Goal: Task Accomplishment & Management: Manage account settings

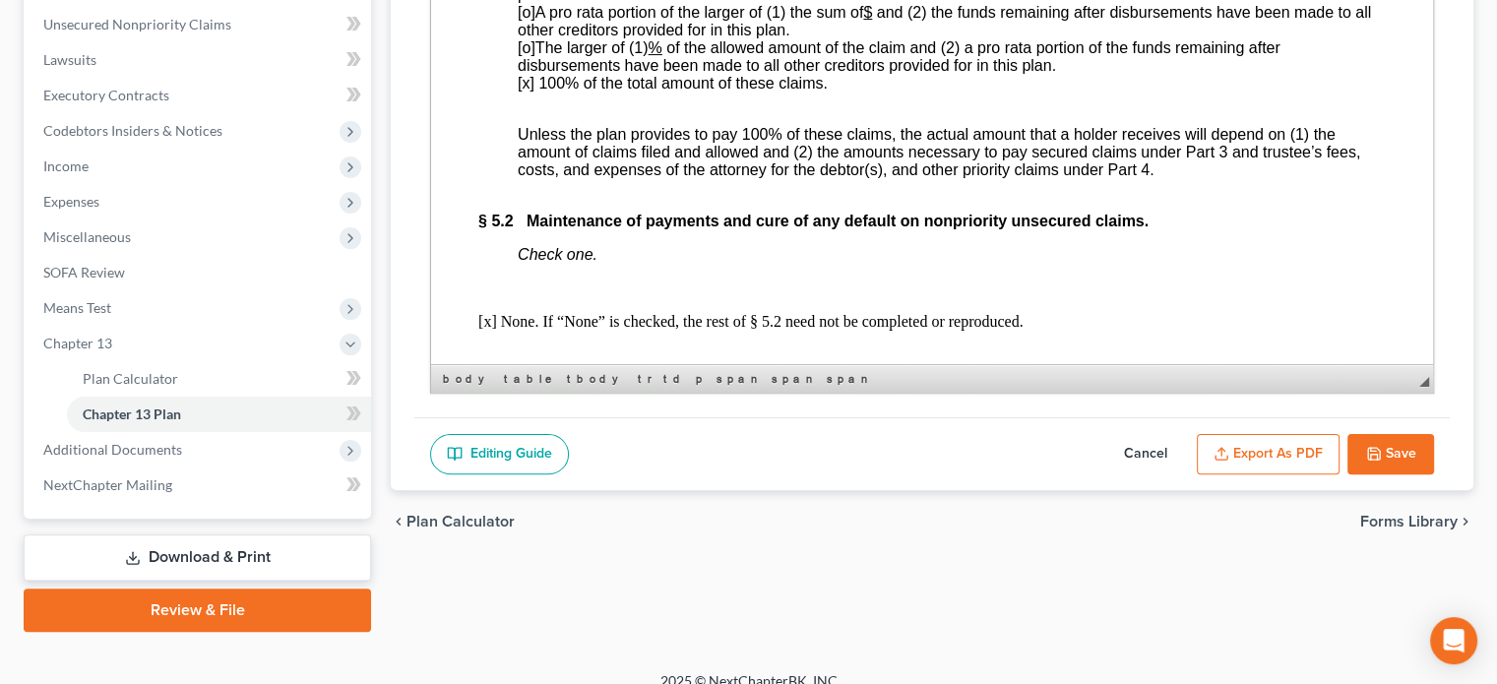
scroll to position [492, 0]
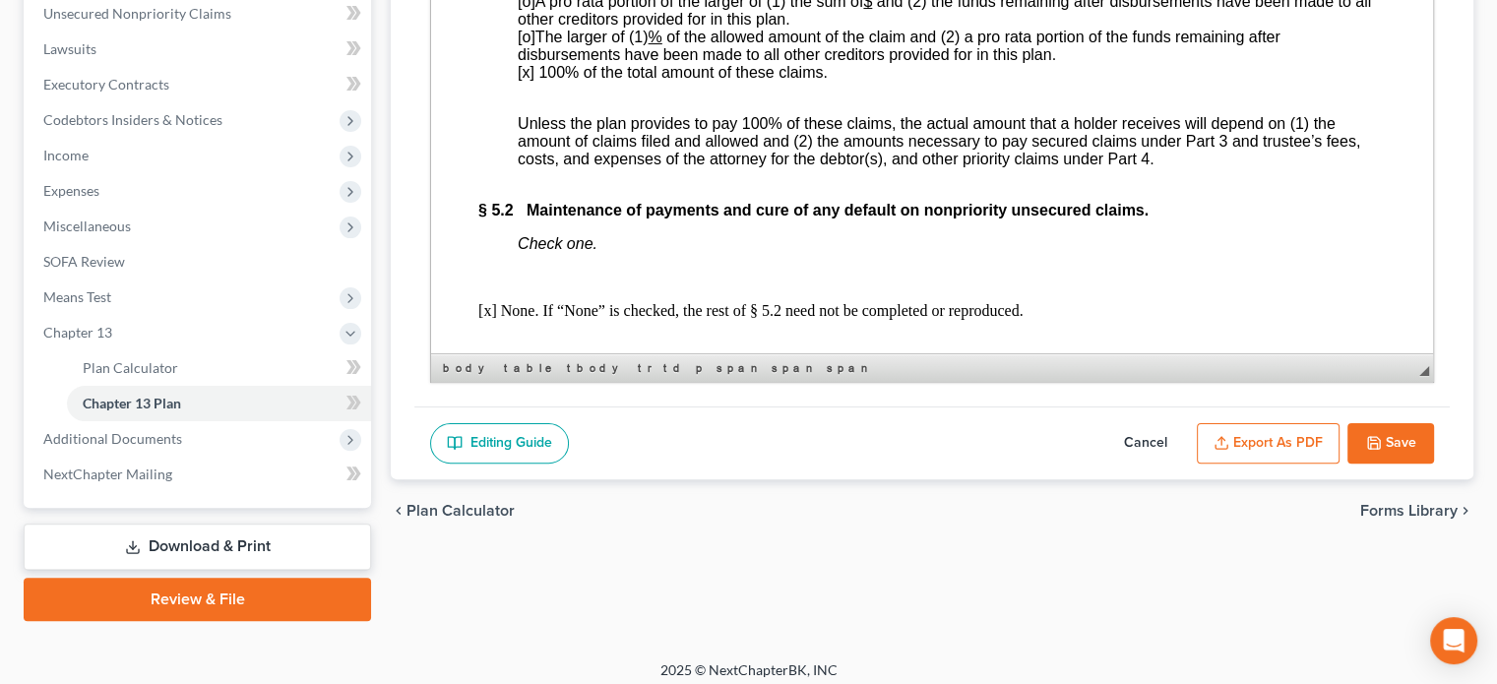
click at [1404, 439] on button "Save" at bounding box center [1390, 443] width 87 height 41
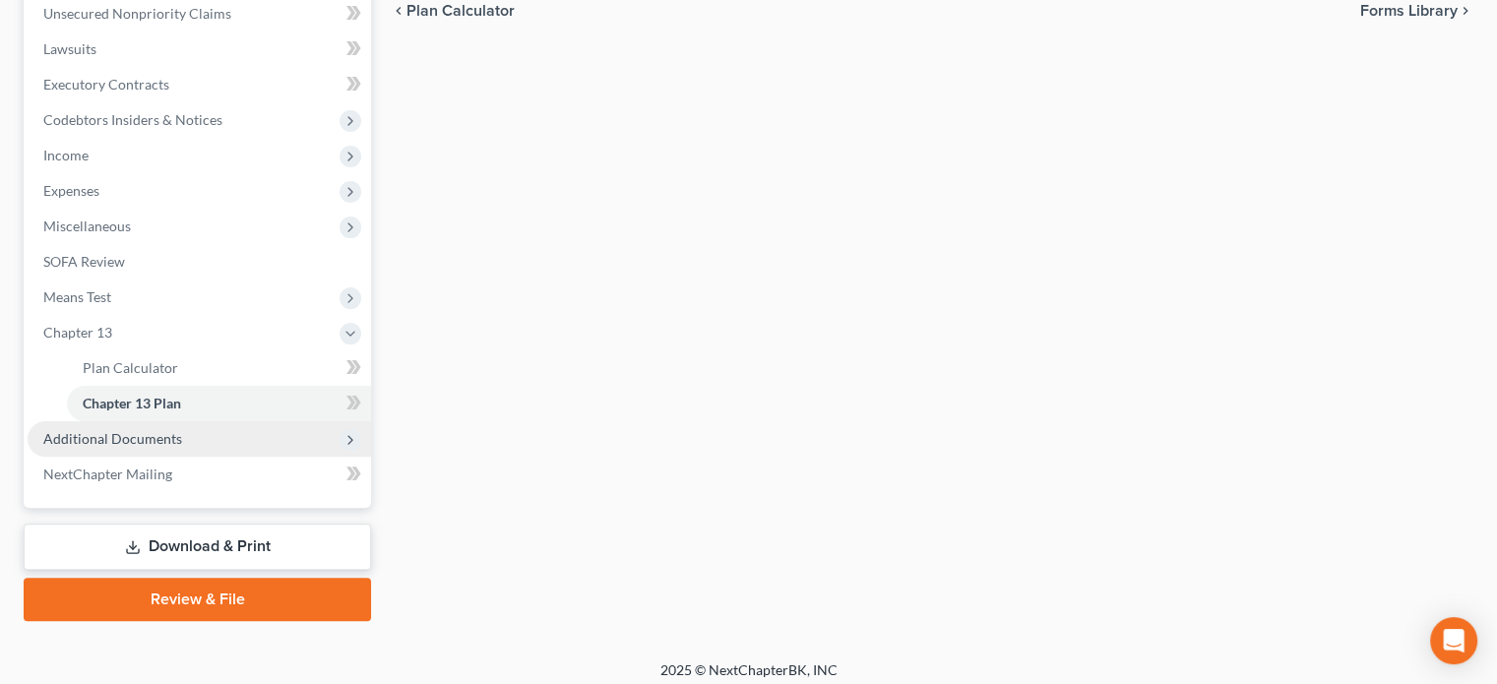
click at [66, 431] on span "Additional Documents" at bounding box center [112, 438] width 139 height 17
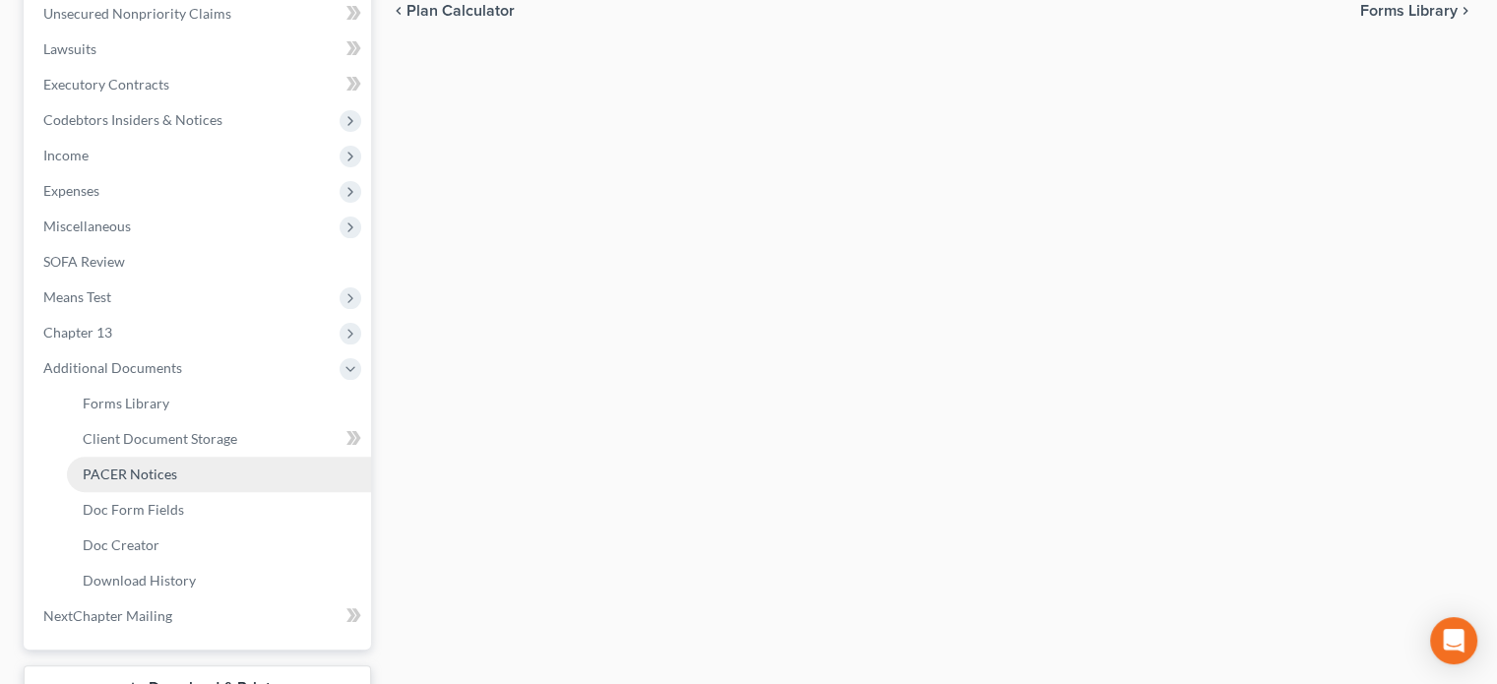
click at [93, 468] on span "PACER Notices" at bounding box center [130, 474] width 94 height 17
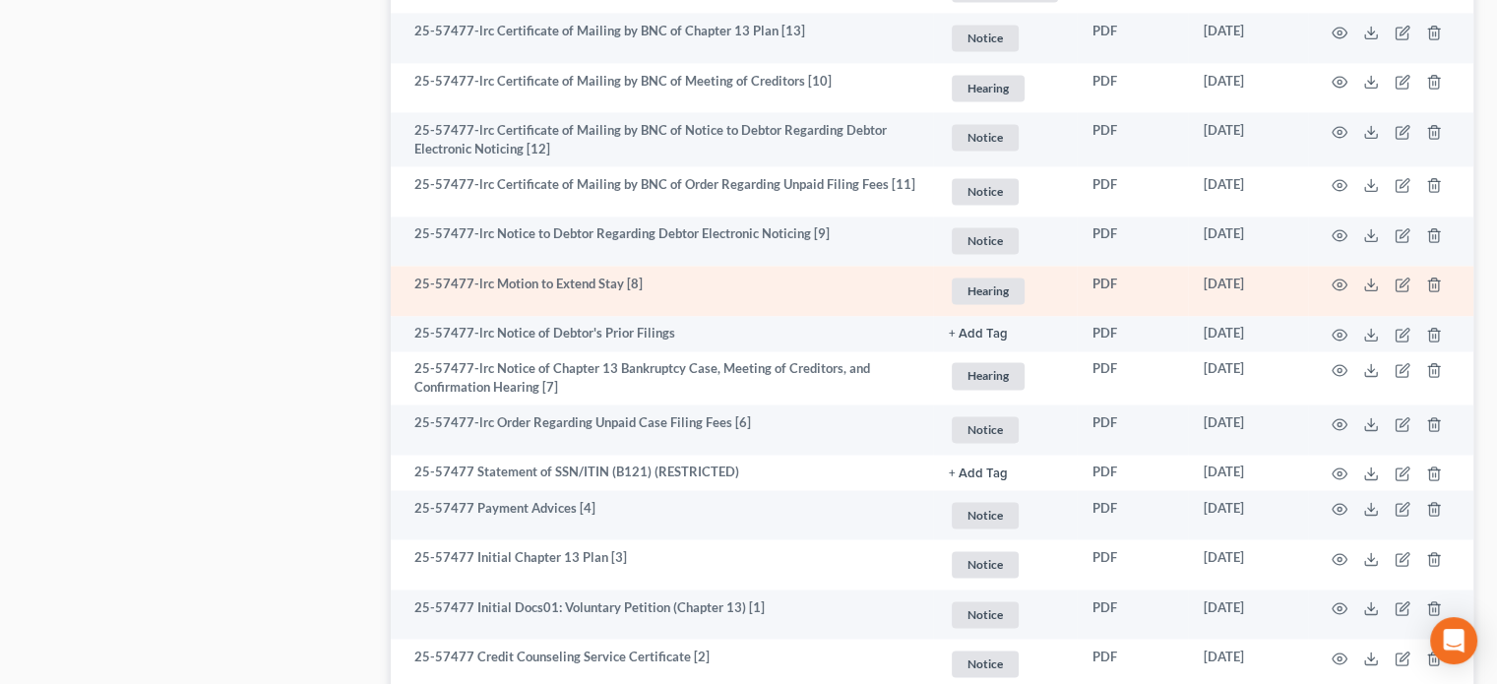
scroll to position [3217, 0]
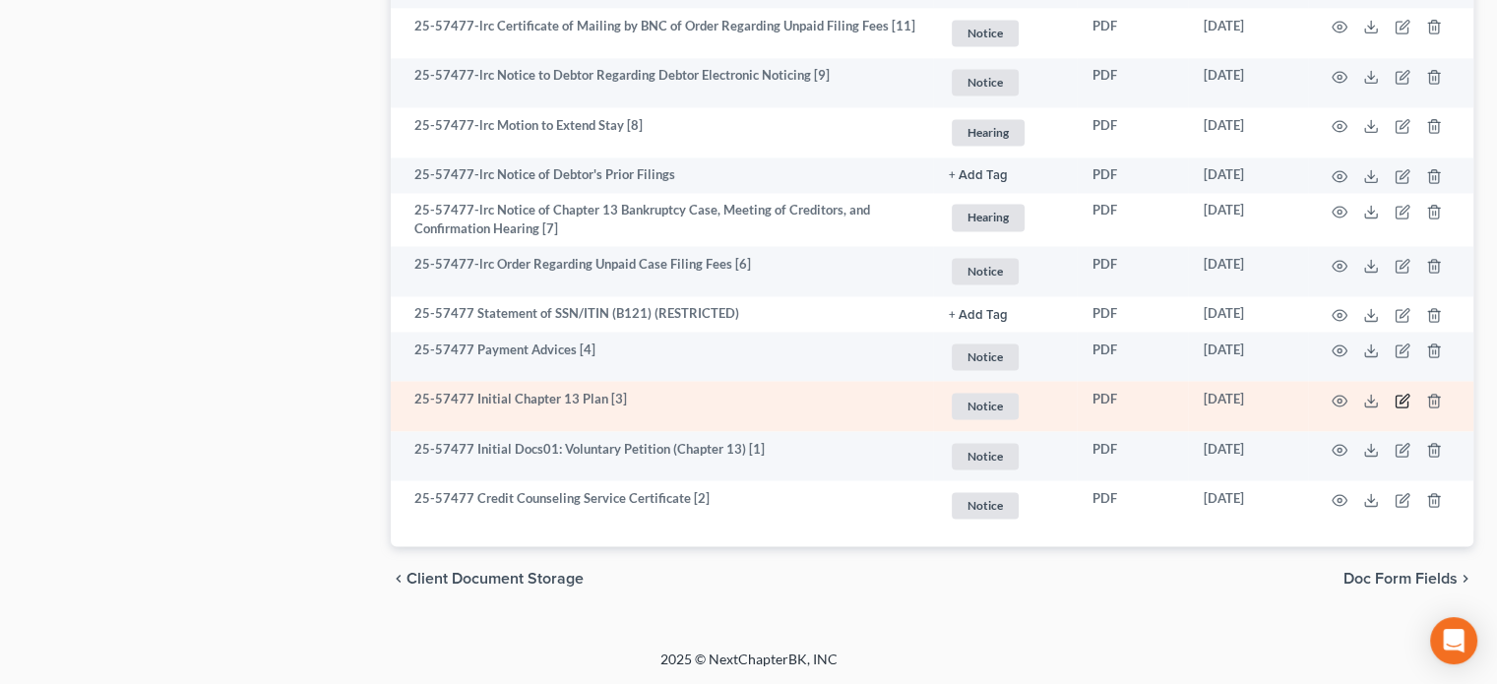
click at [1397, 399] on icon "button" at bounding box center [1403, 401] width 16 height 16
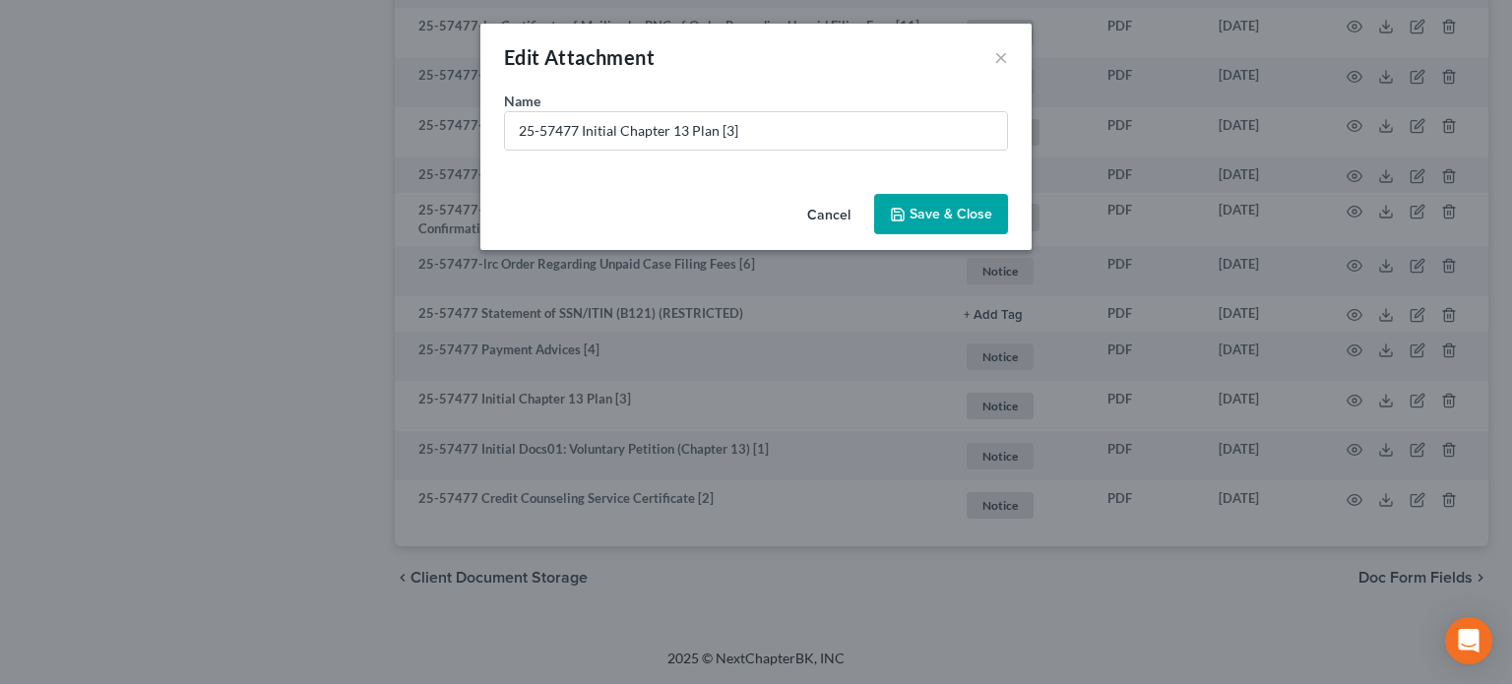
click at [968, 204] on button "Save & Close" at bounding box center [941, 214] width 134 height 41
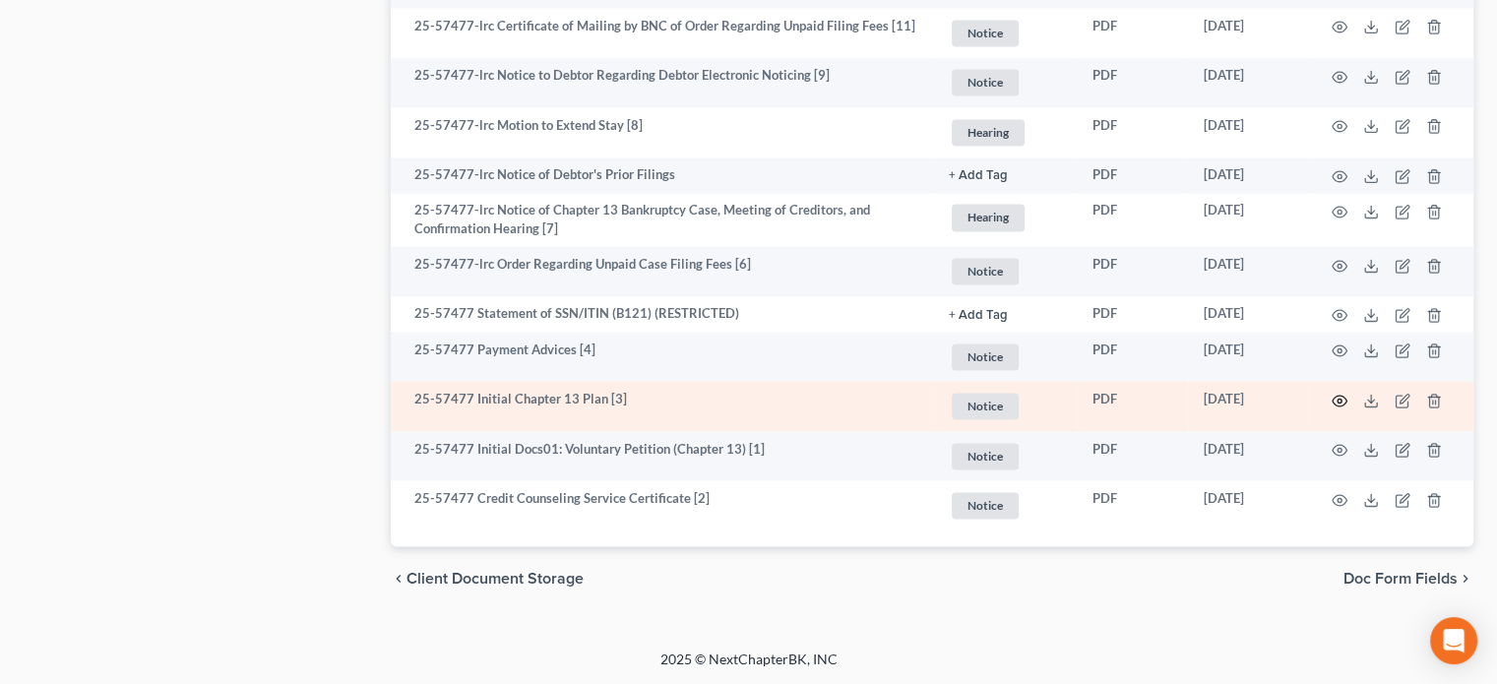
click at [1335, 403] on icon "button" at bounding box center [1340, 401] width 16 height 16
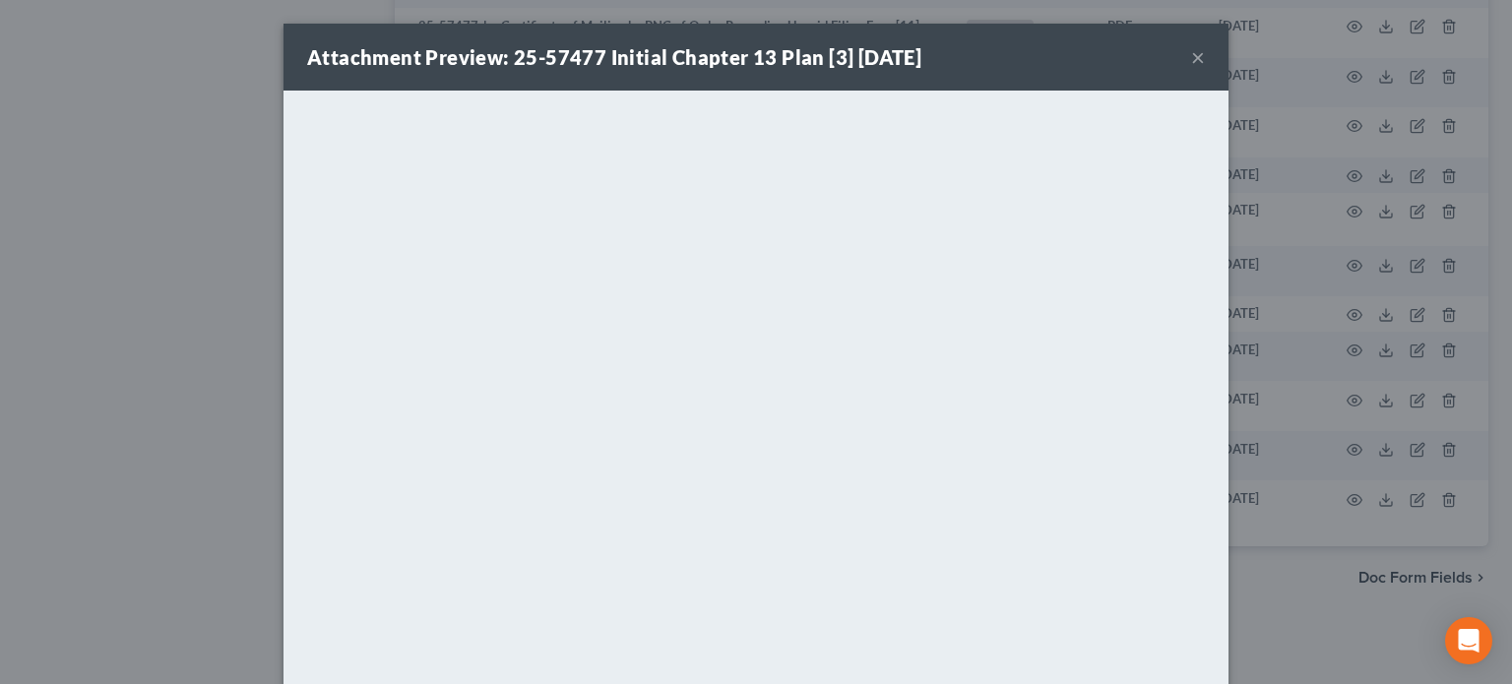
click at [1191, 54] on button "×" at bounding box center [1198, 57] width 14 height 24
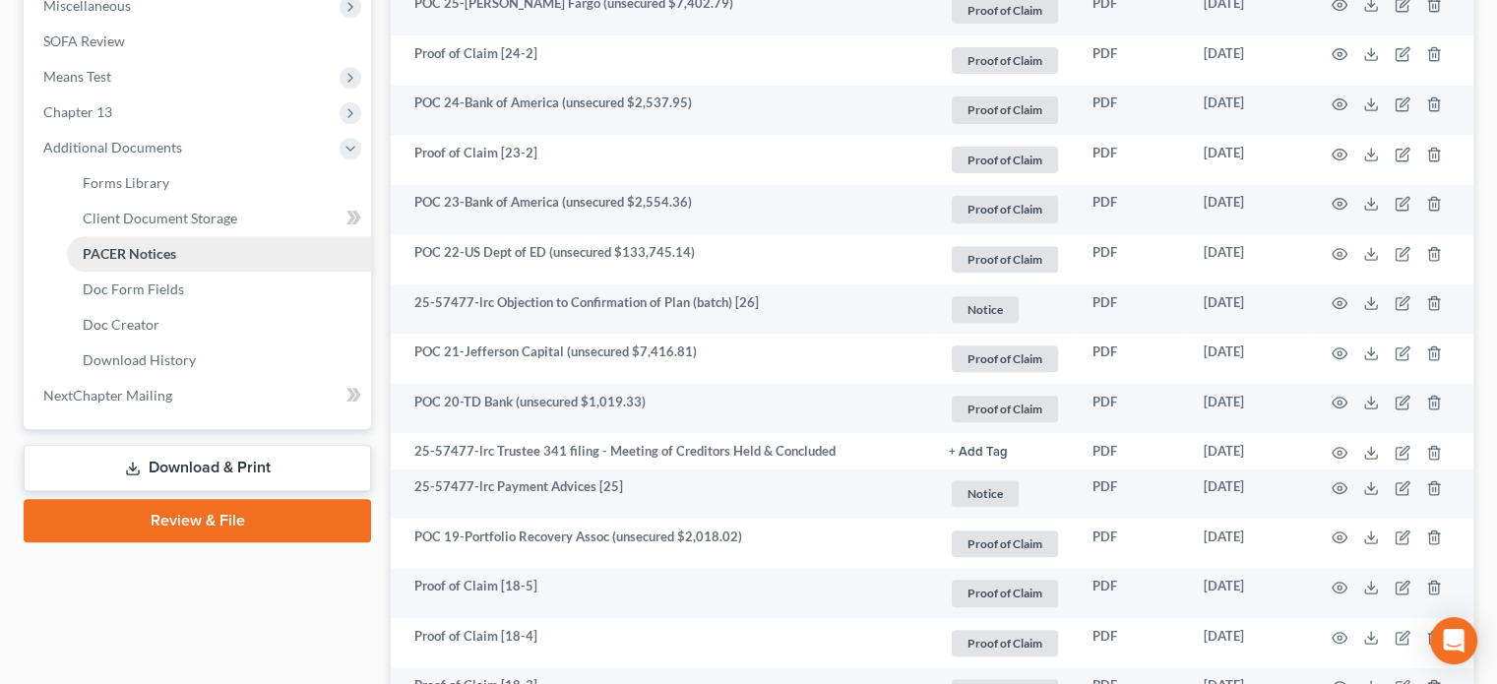
scroll to position [658, 0]
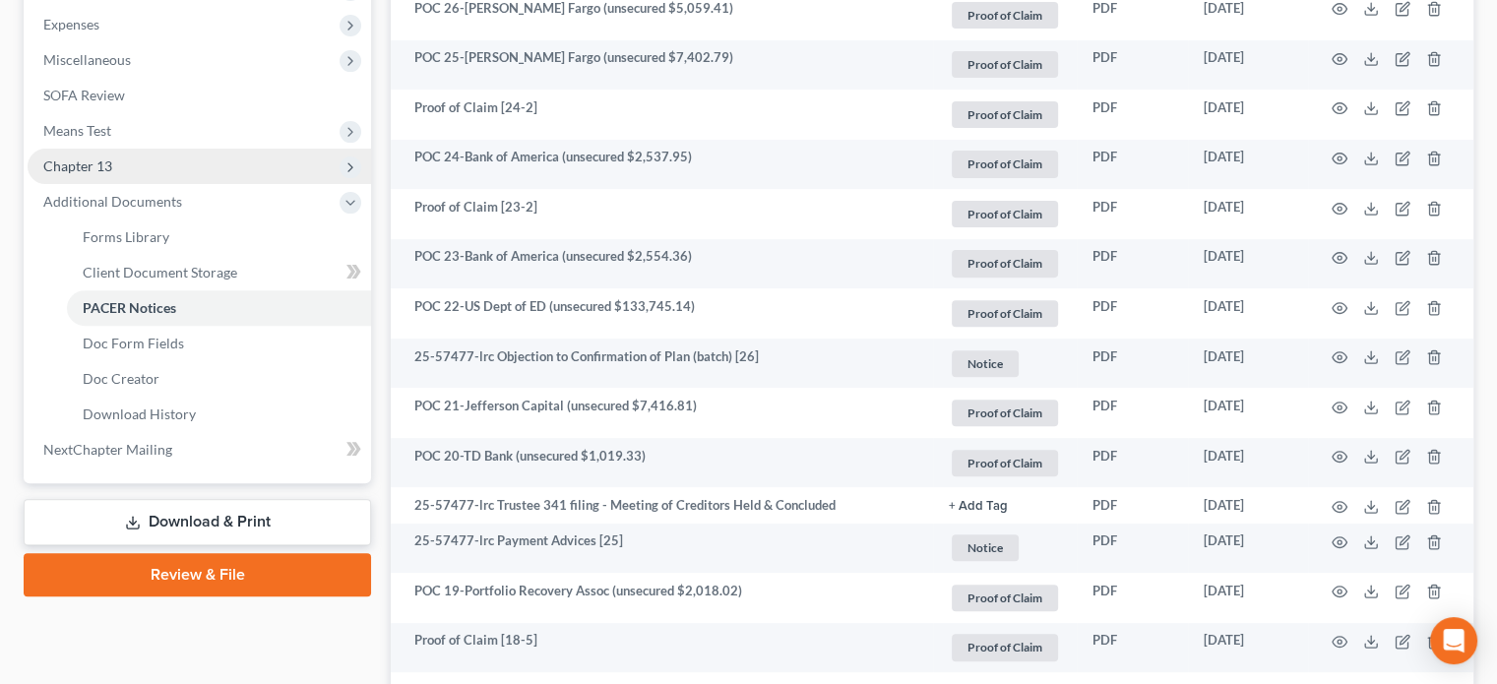
click at [83, 164] on span "Chapter 13" at bounding box center [77, 165] width 69 height 17
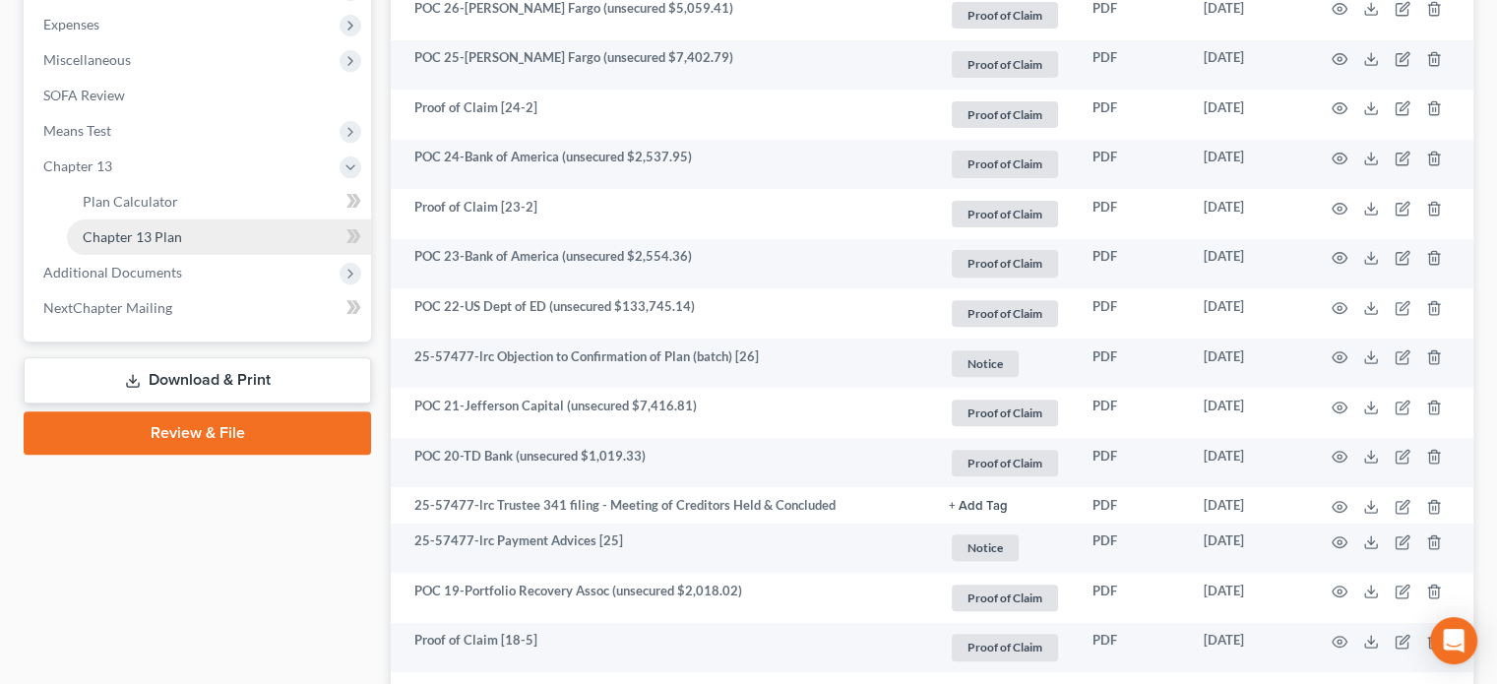
click at [126, 239] on span "Chapter 13 Plan" at bounding box center [132, 236] width 99 height 17
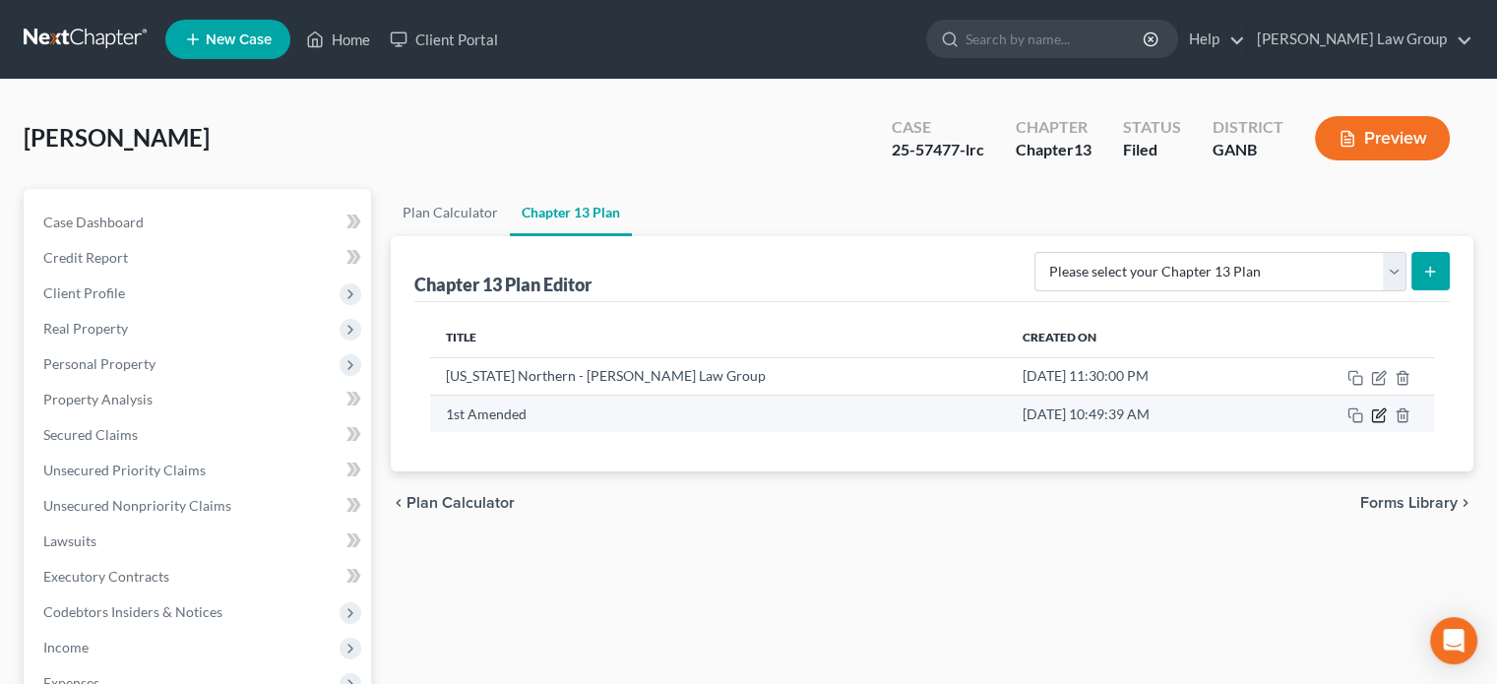
click at [1378, 409] on icon "button" at bounding box center [1379, 415] width 16 height 16
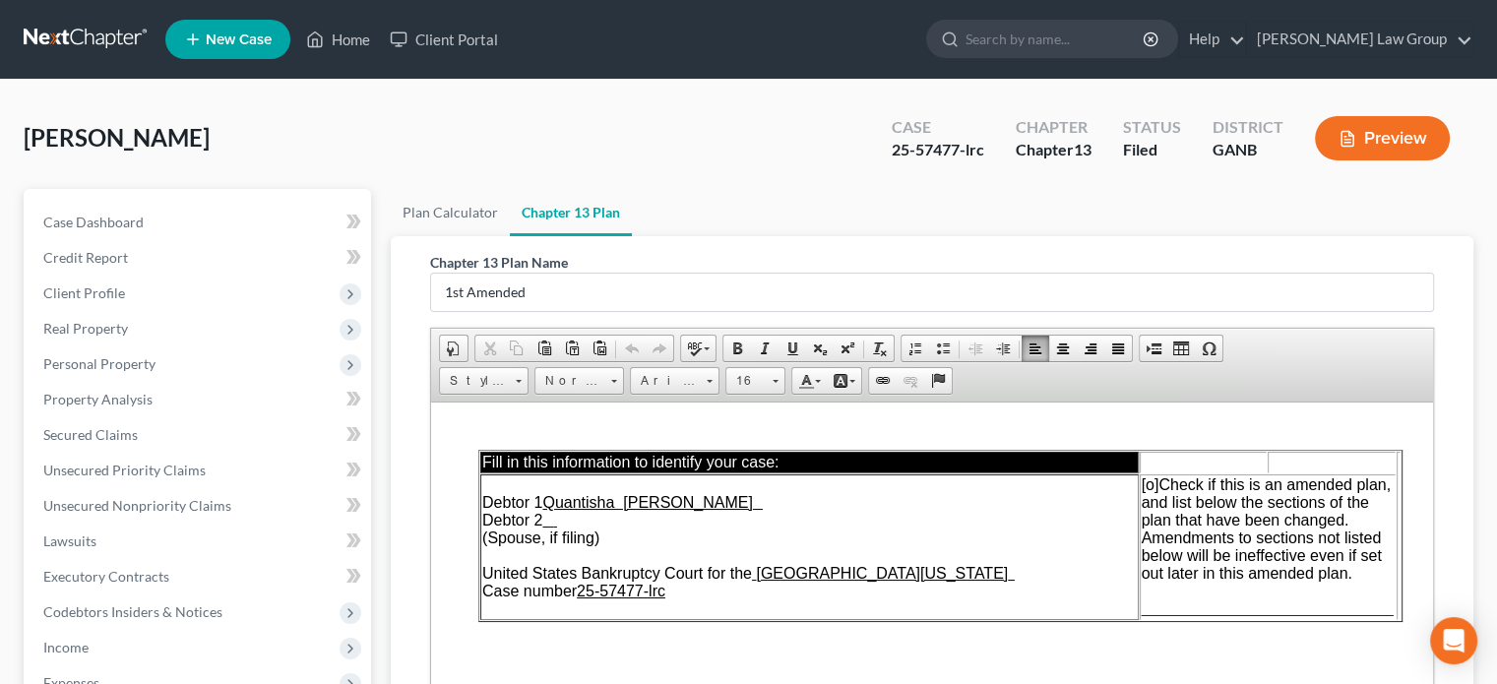
click at [1153, 486] on span "[o]" at bounding box center [1151, 483] width 18 height 17
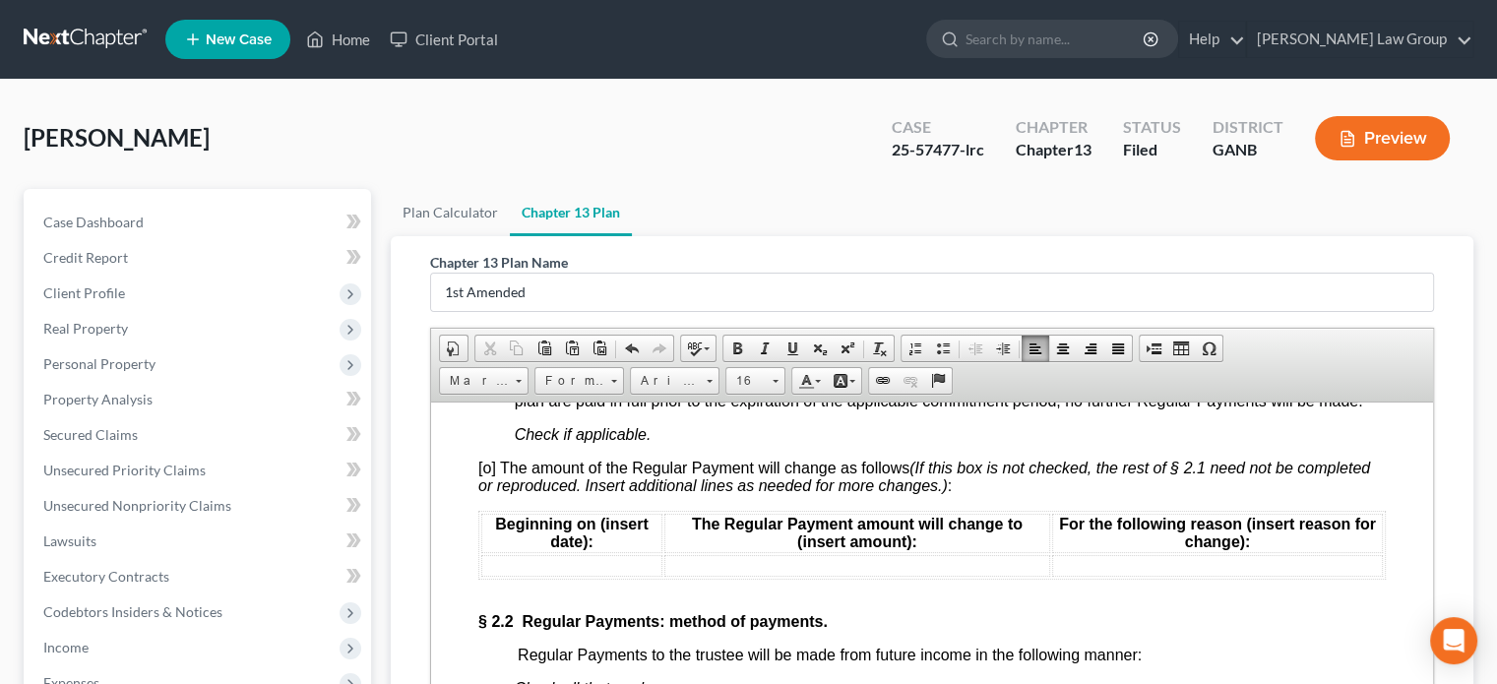
scroll to position [2067, 0]
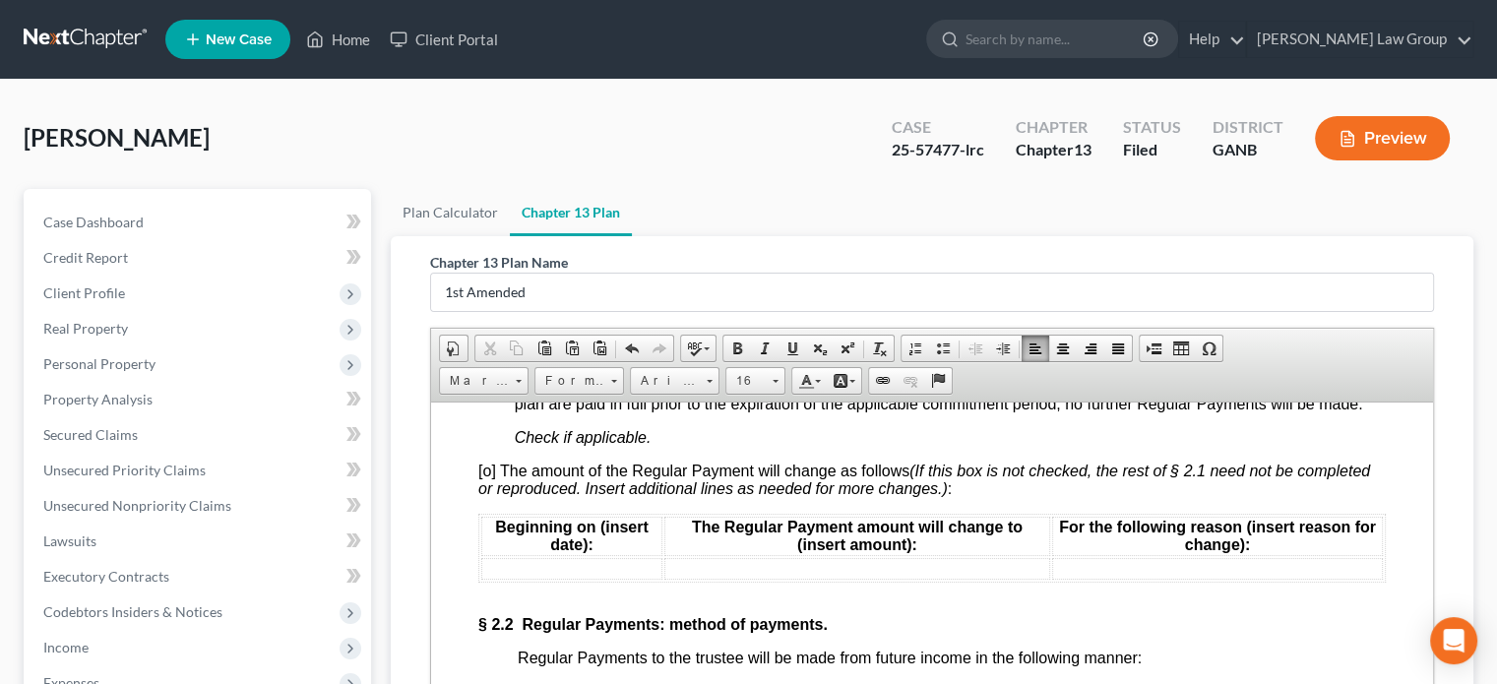
click at [488, 490] on span "[o] The amount of the Regular Payment will change as follows (If this box is no…" at bounding box center [924, 479] width 892 height 34
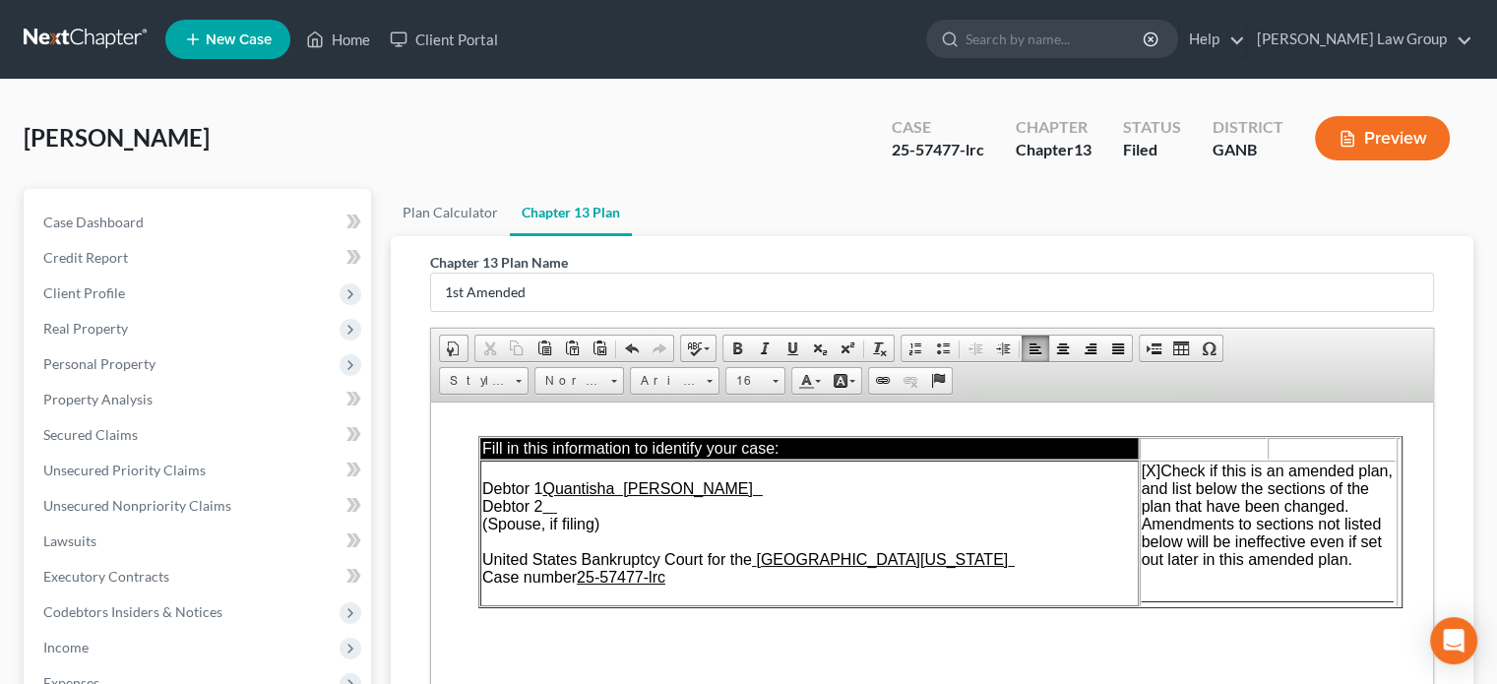
scroll to position [0, 0]
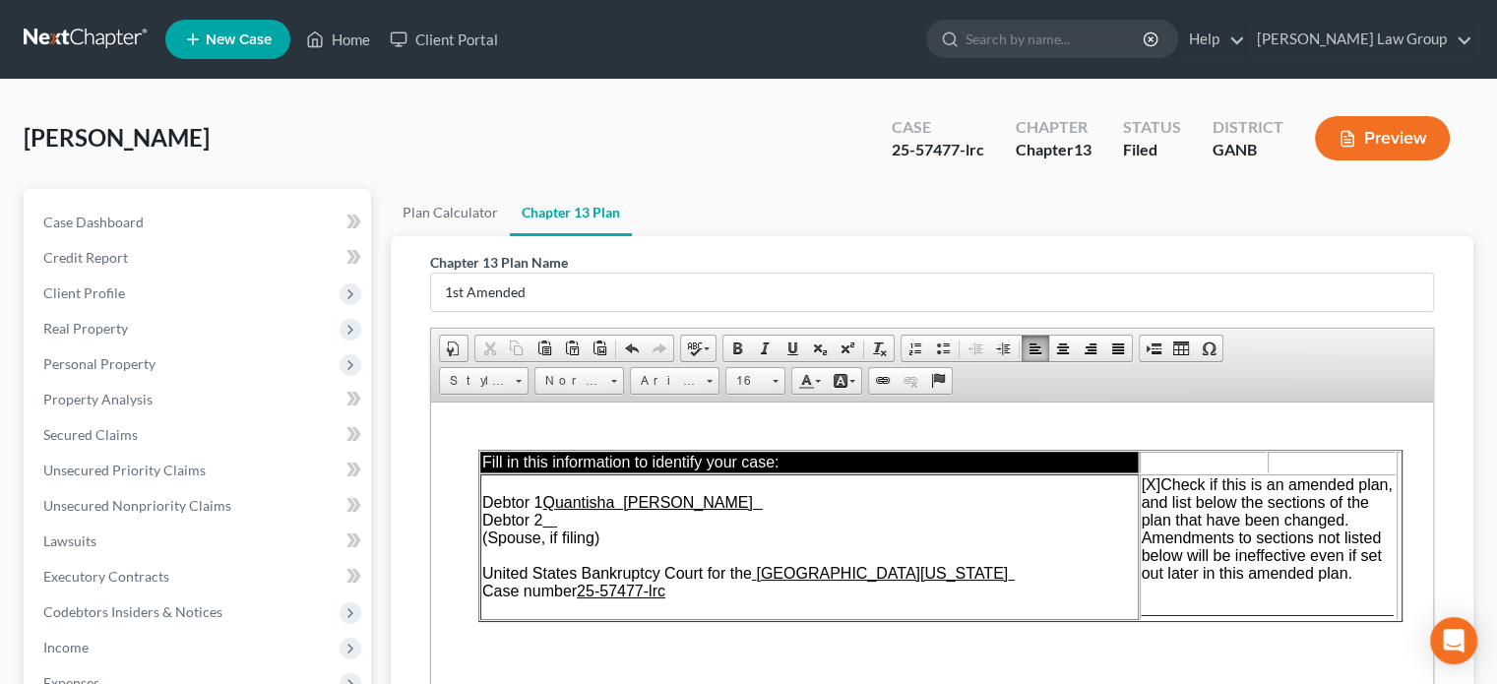
click at [1144, 610] on span "________________________________" at bounding box center [1268, 607] width 252 height 17
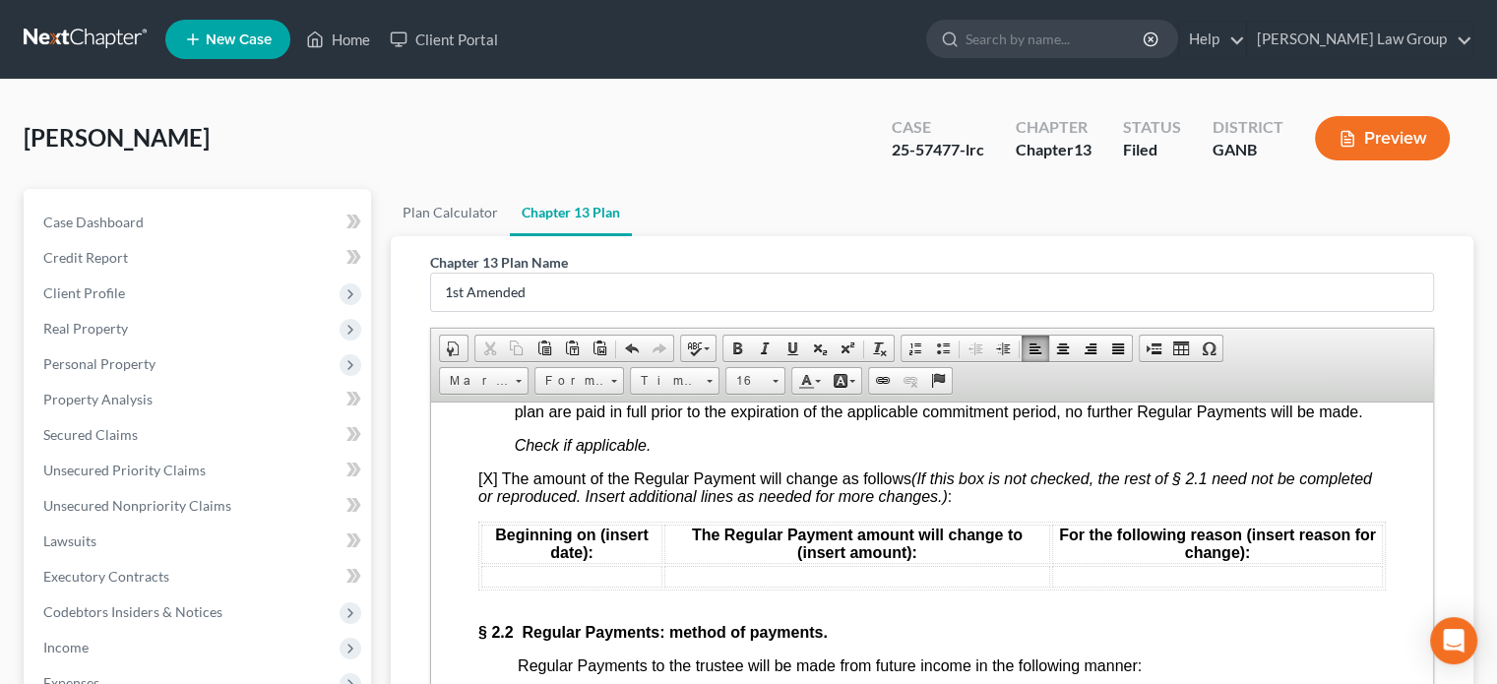
scroll to position [2067, 0]
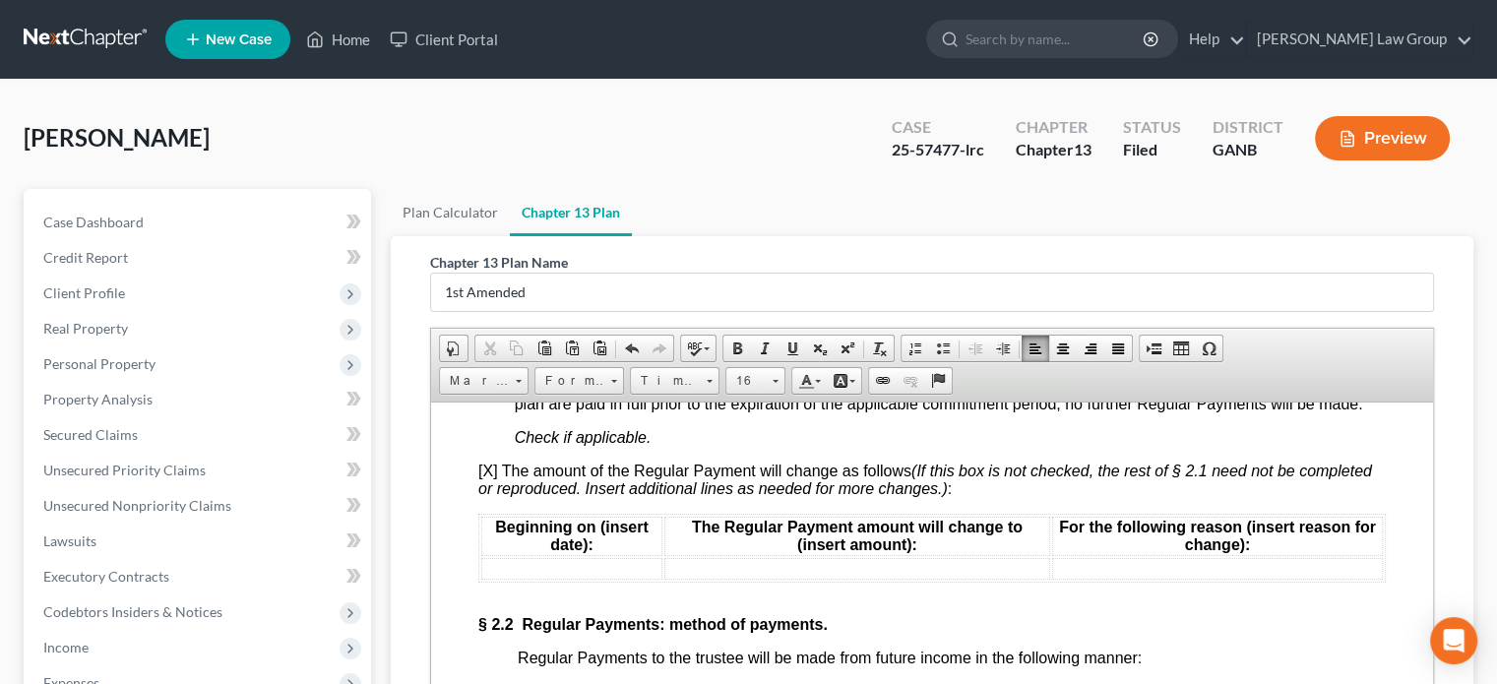
click at [502, 579] on td at bounding box center [571, 568] width 181 height 22
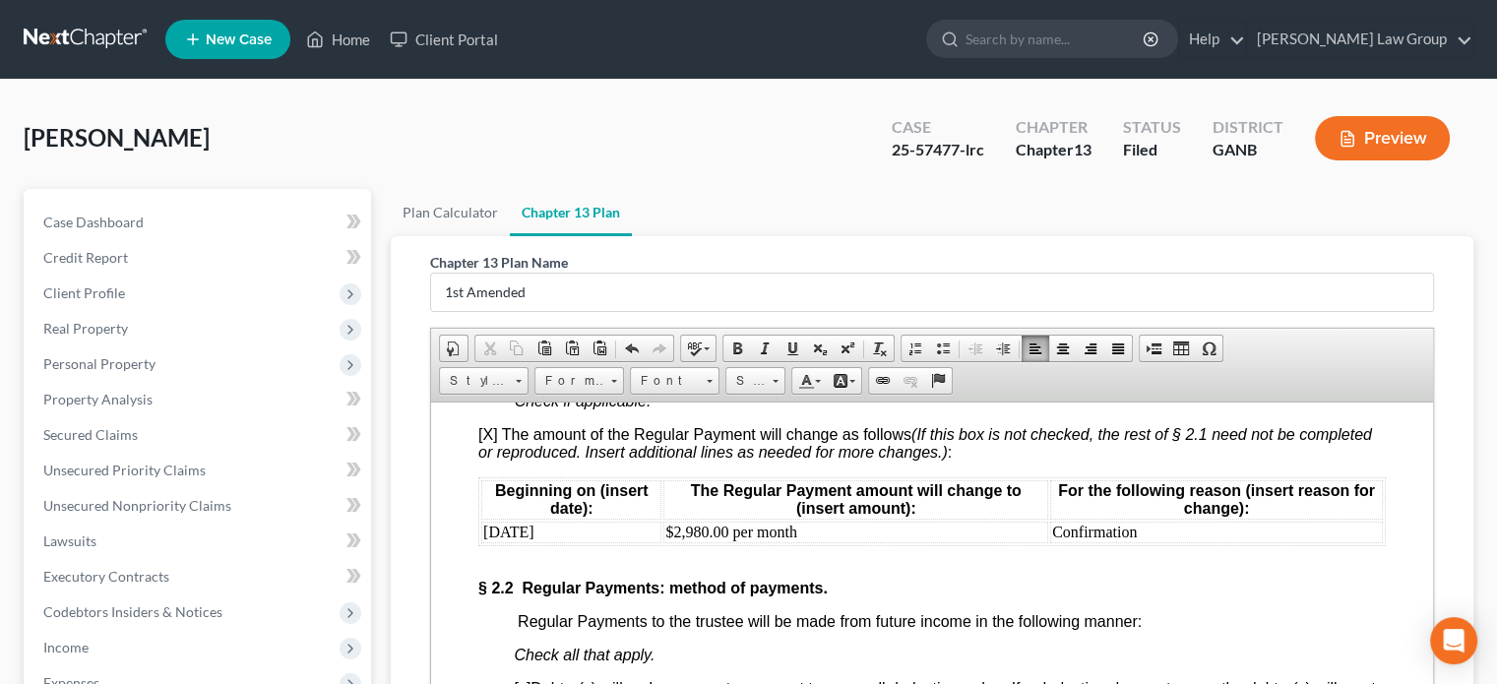
scroll to position [2165, 0]
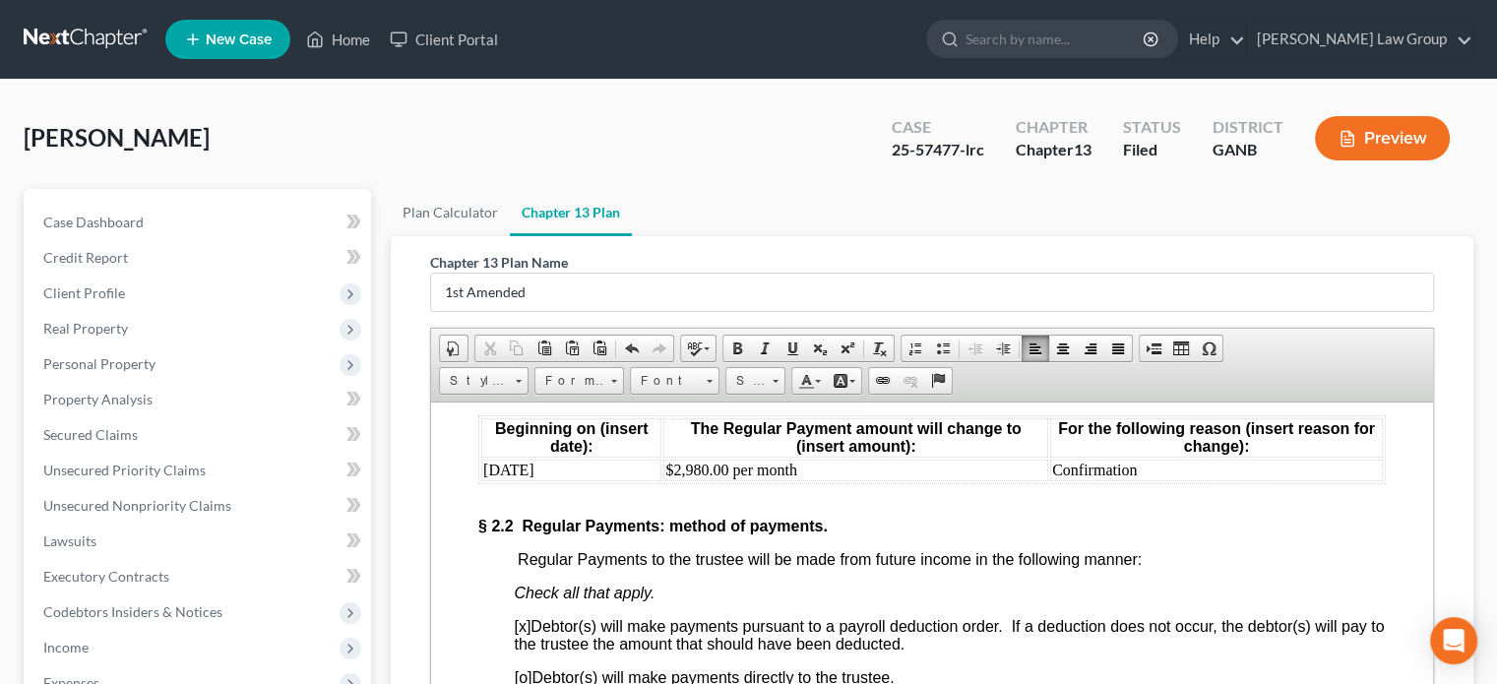
click at [1297, 480] on td "Confirmation" at bounding box center [1216, 470] width 333 height 22
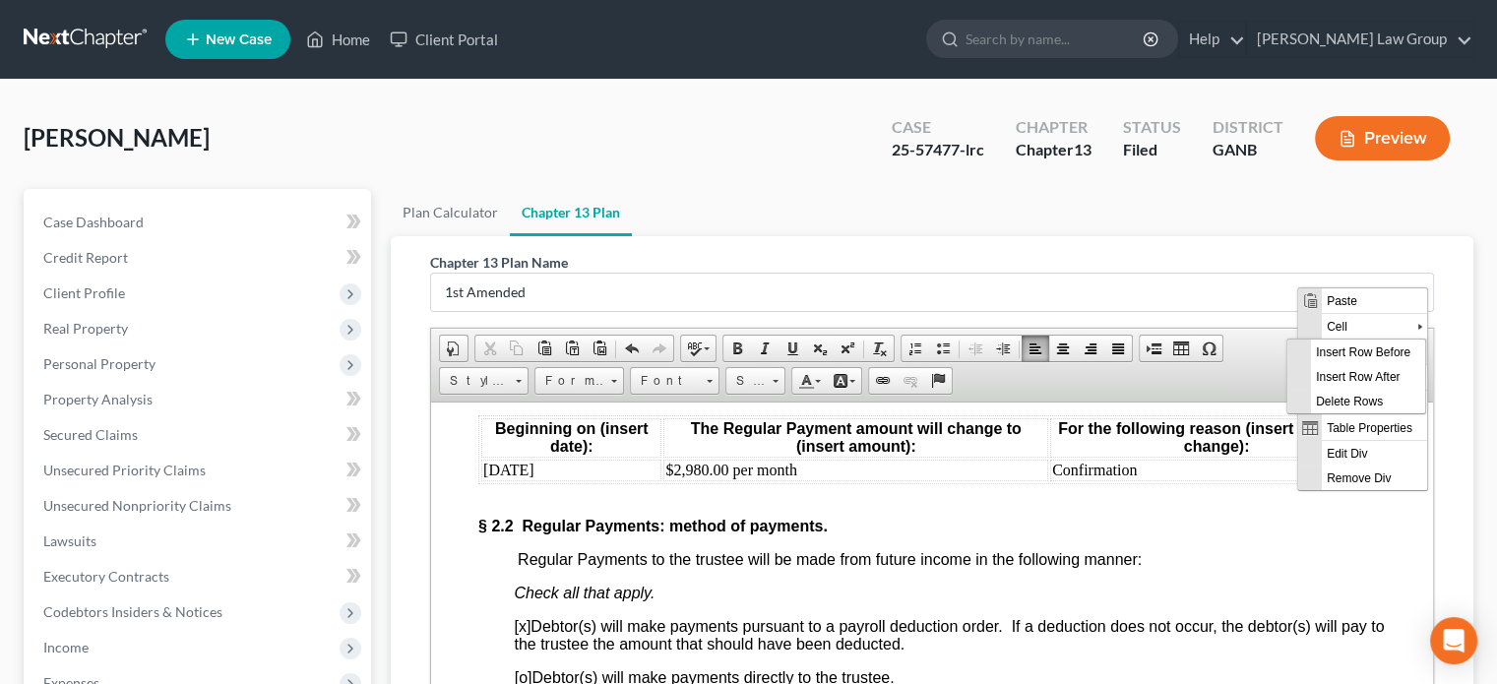
scroll to position [0, 0]
click at [1366, 376] on span "Insert Row After" at bounding box center [1368, 376] width 114 height 25
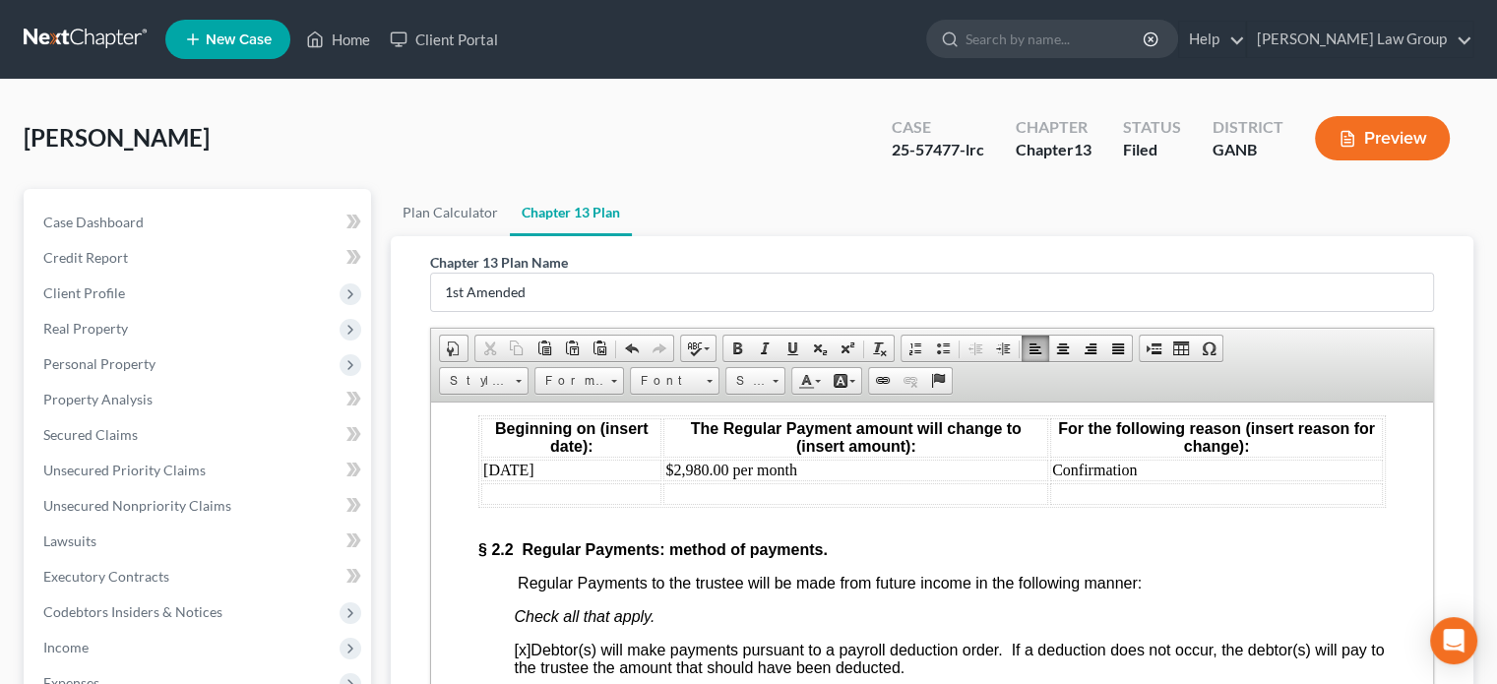
click at [503, 504] on td at bounding box center [571, 493] width 180 height 22
click at [1122, 504] on td "End of 401K Repayment" at bounding box center [1216, 493] width 333 height 22
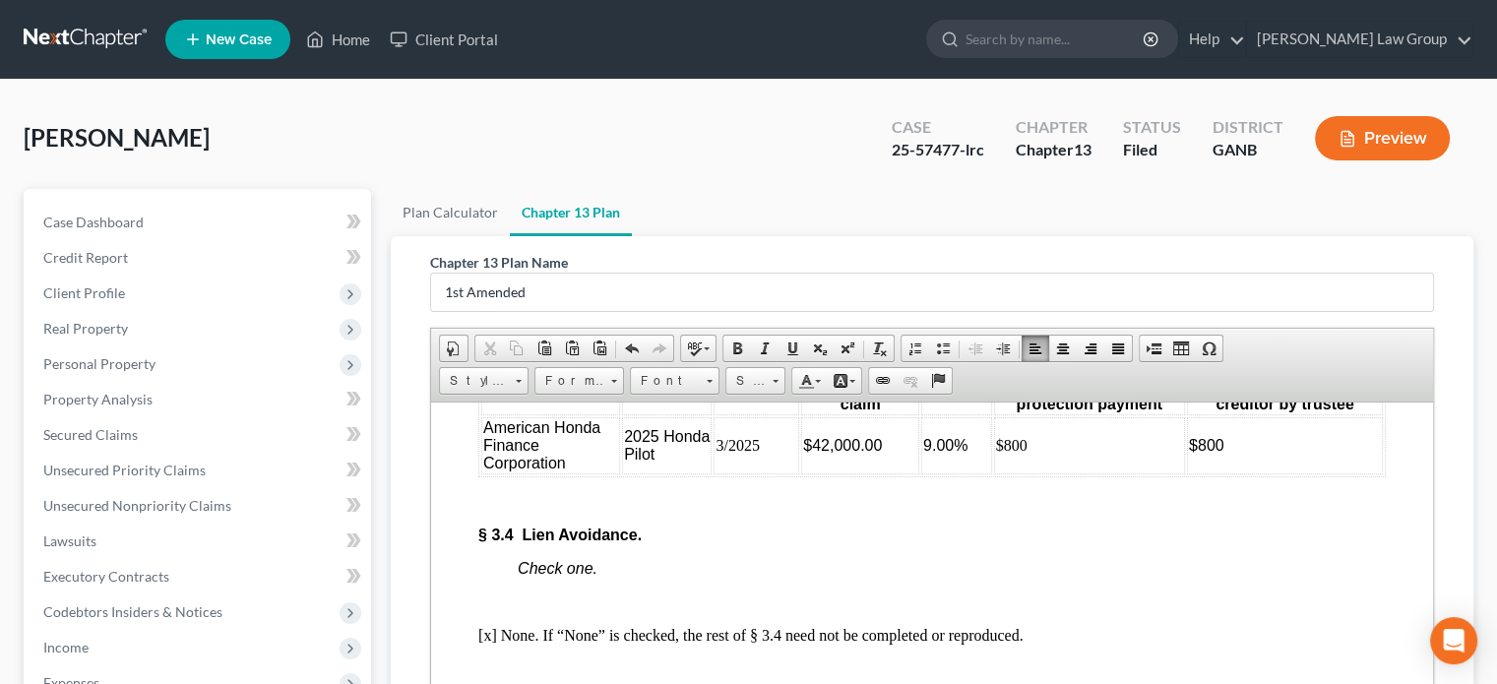
scroll to position [4724, 0]
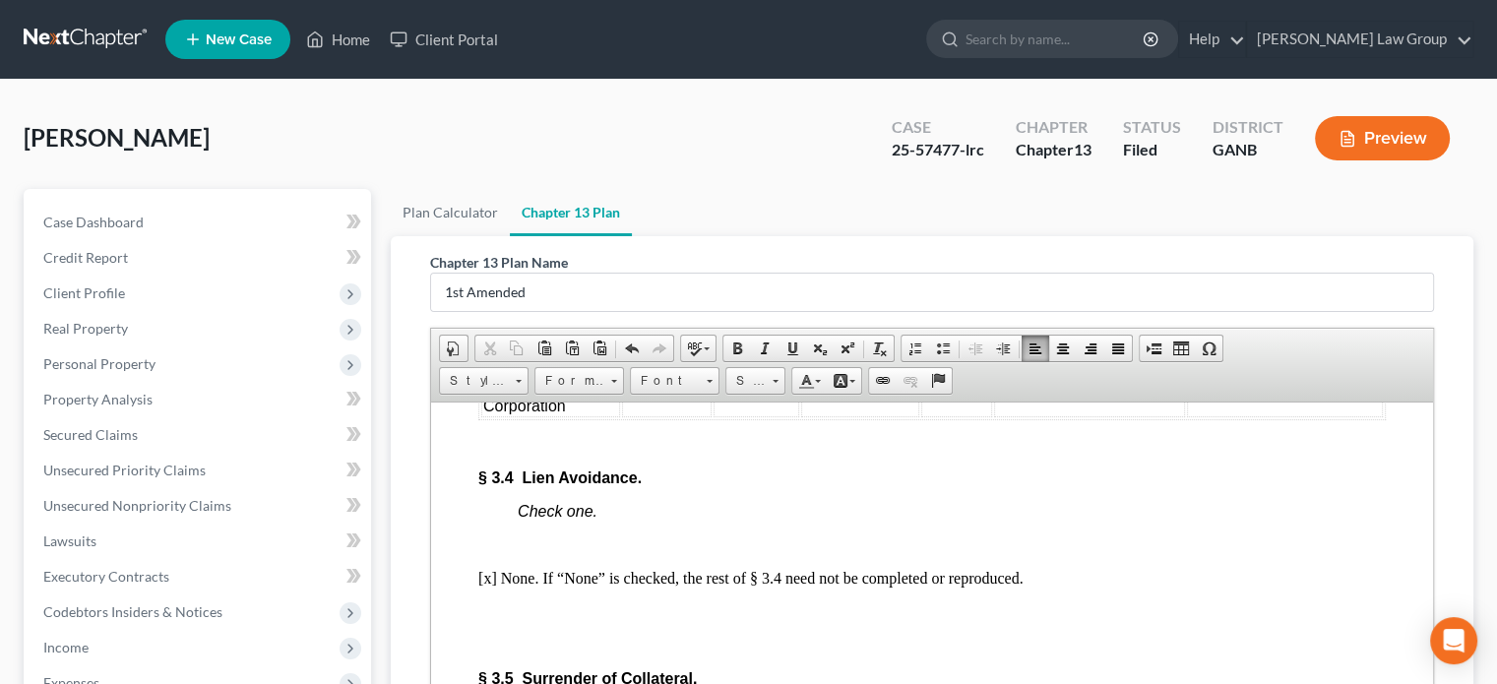
click at [1235, 416] on td "$800" at bounding box center [1285, 387] width 196 height 57
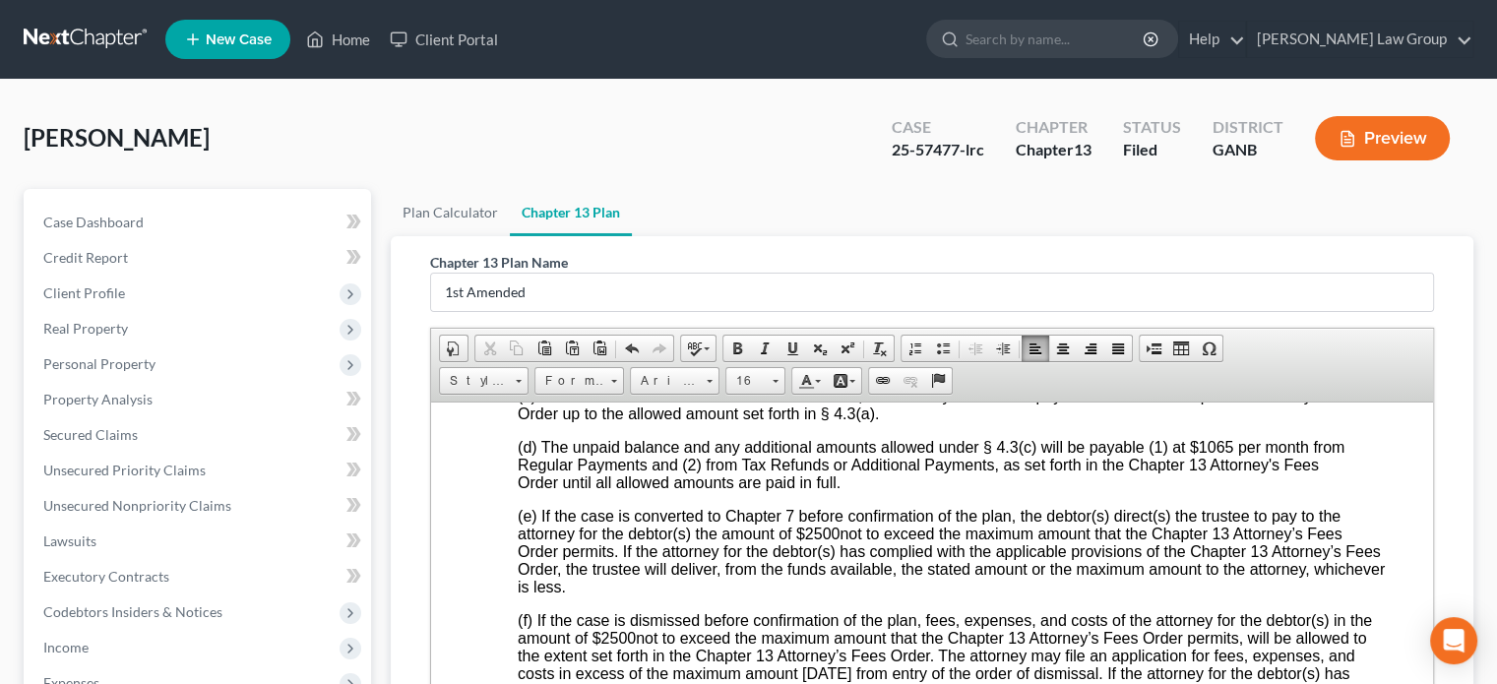
scroll to position [6200, 0]
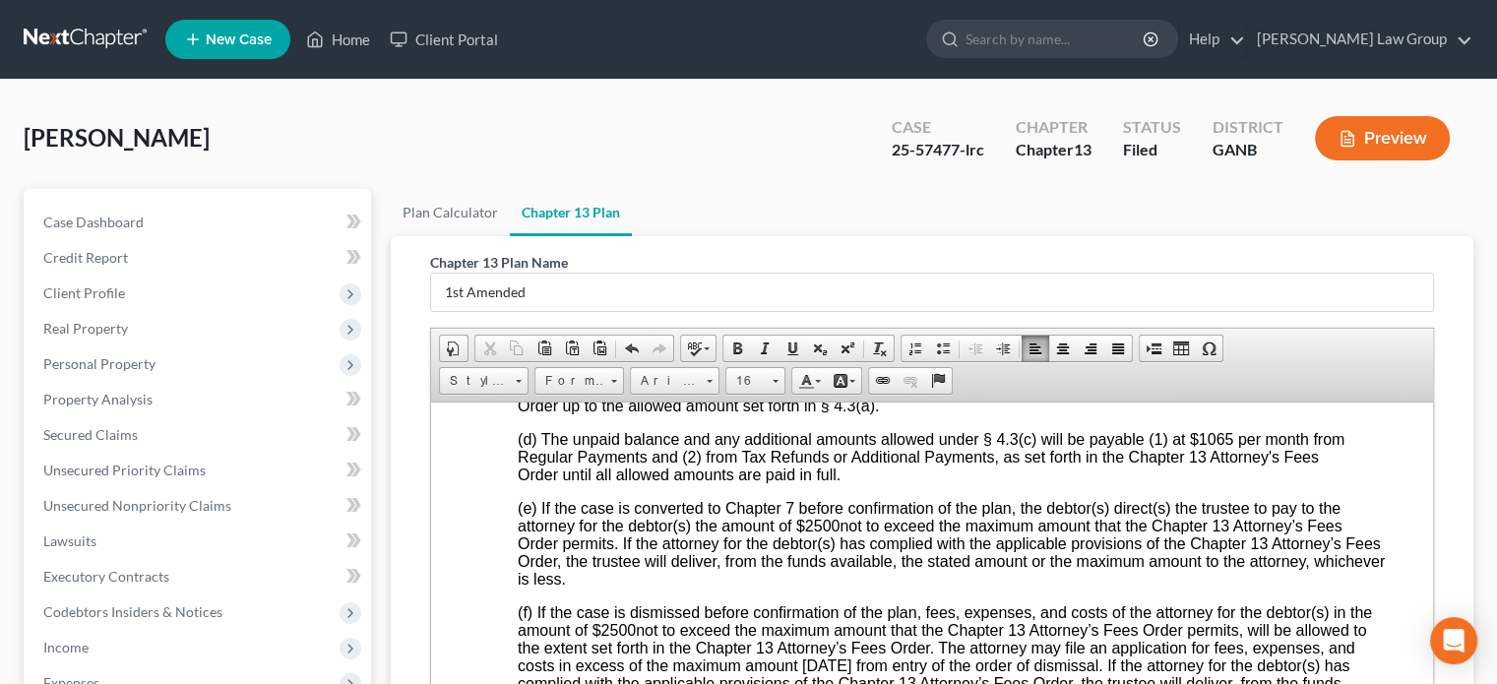
click at [1230, 482] on span "(d) The unpaid balance and any additional amounts allowed under § 4.3(c) will b…" at bounding box center [931, 456] width 827 height 52
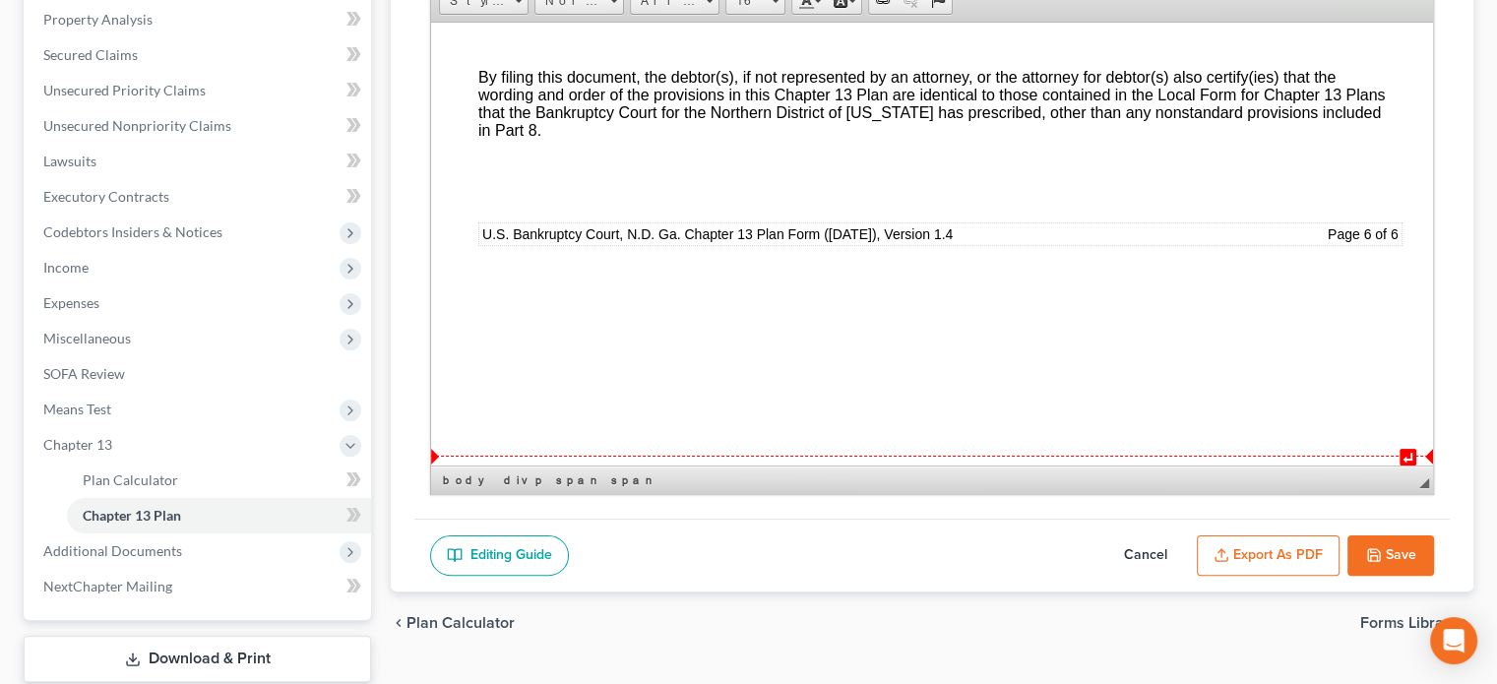
scroll to position [394, 0]
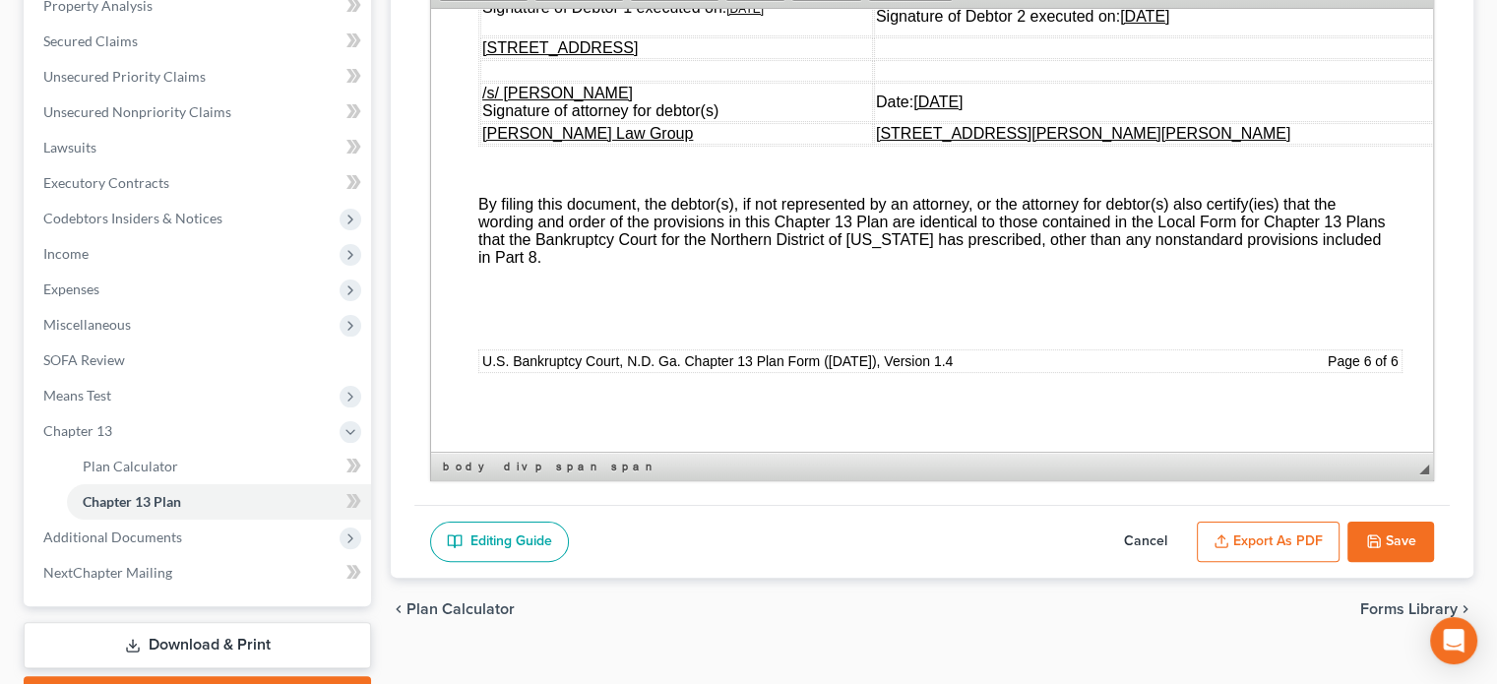
drag, startPoint x: 1387, startPoint y: 537, endPoint x: 1386, endPoint y: 526, distance: 11.9
click at [1386, 526] on button "Save" at bounding box center [1390, 542] width 87 height 41
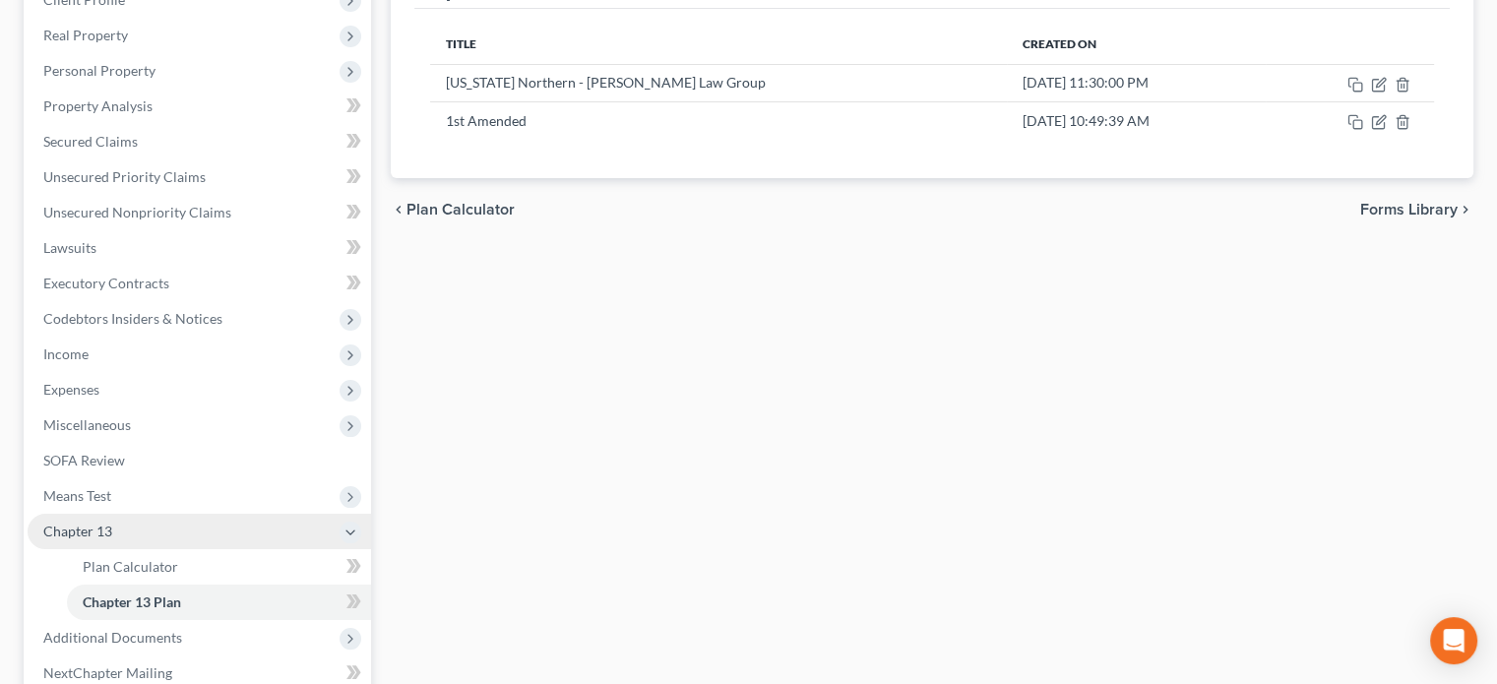
scroll to position [295, 0]
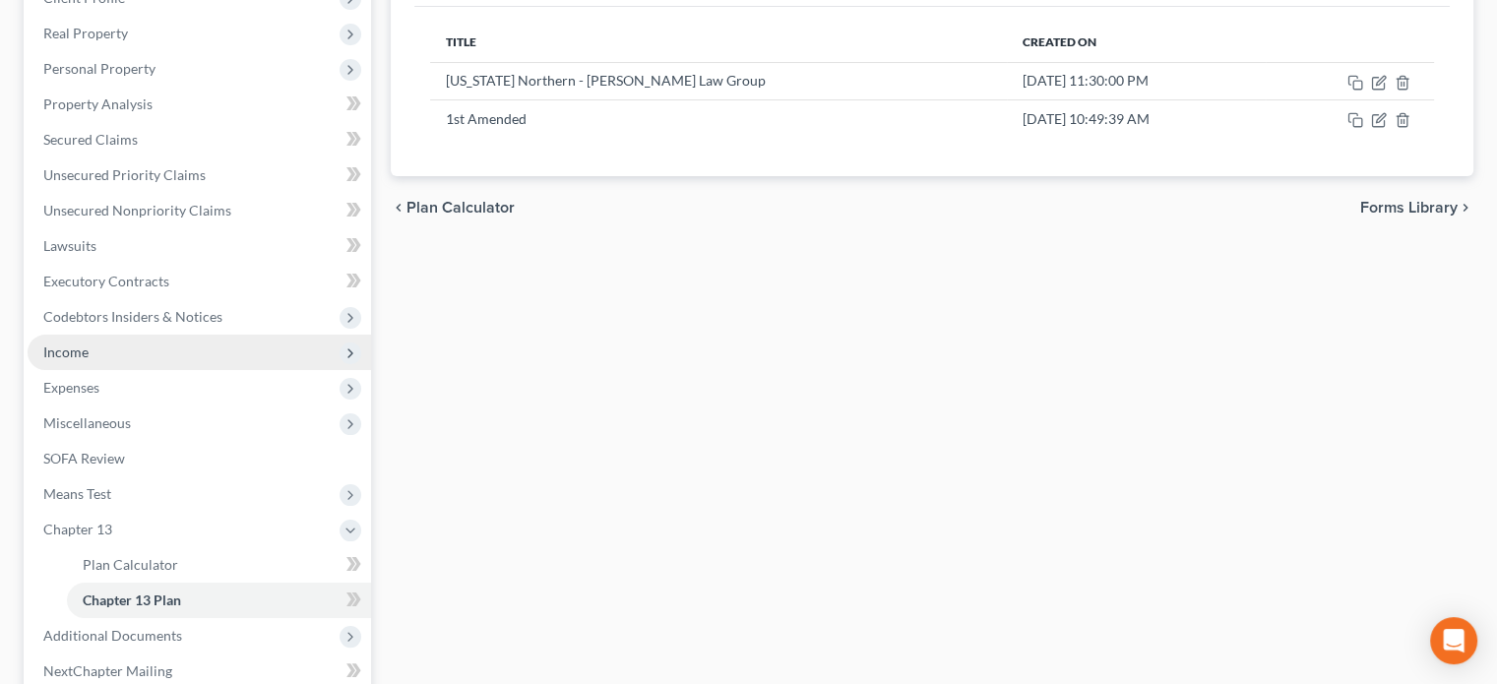
click at [65, 350] on span "Income" at bounding box center [65, 351] width 45 height 17
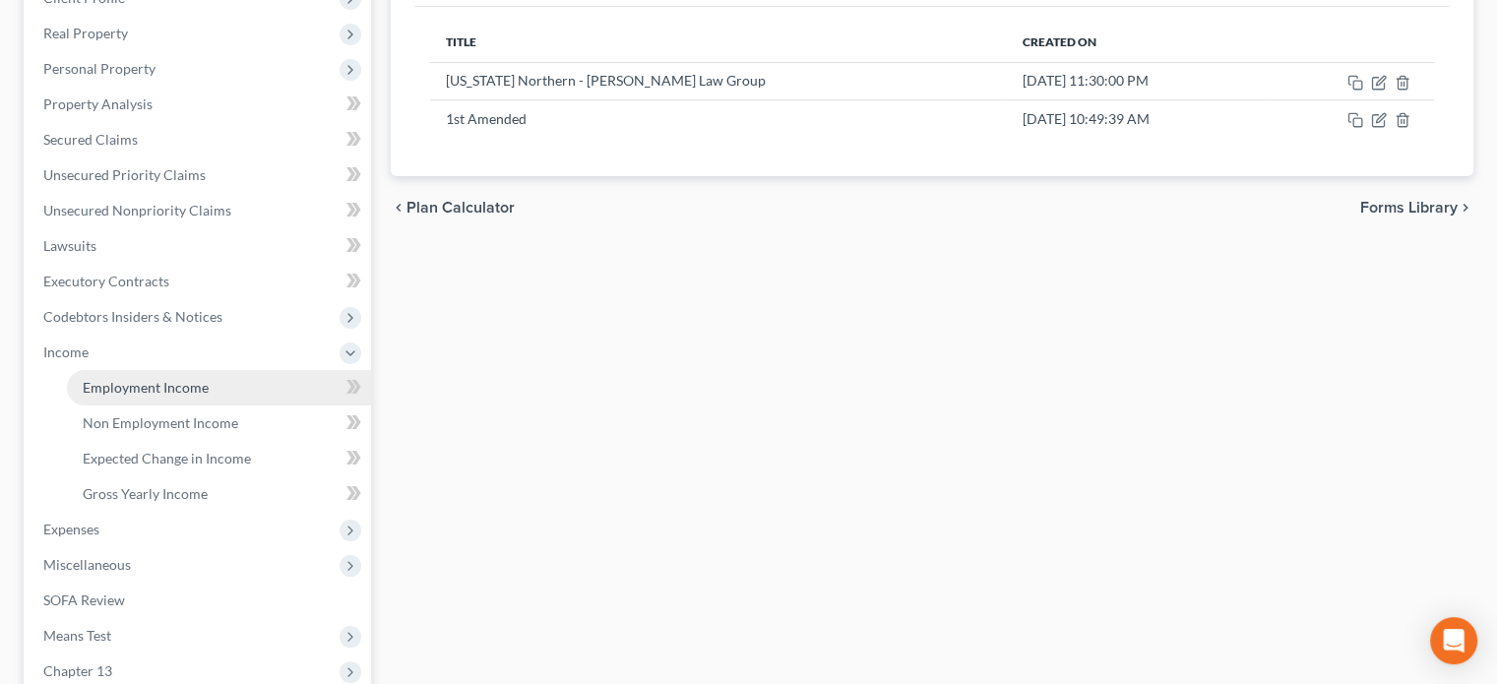
click at [139, 389] on span "Employment Income" at bounding box center [146, 387] width 126 height 17
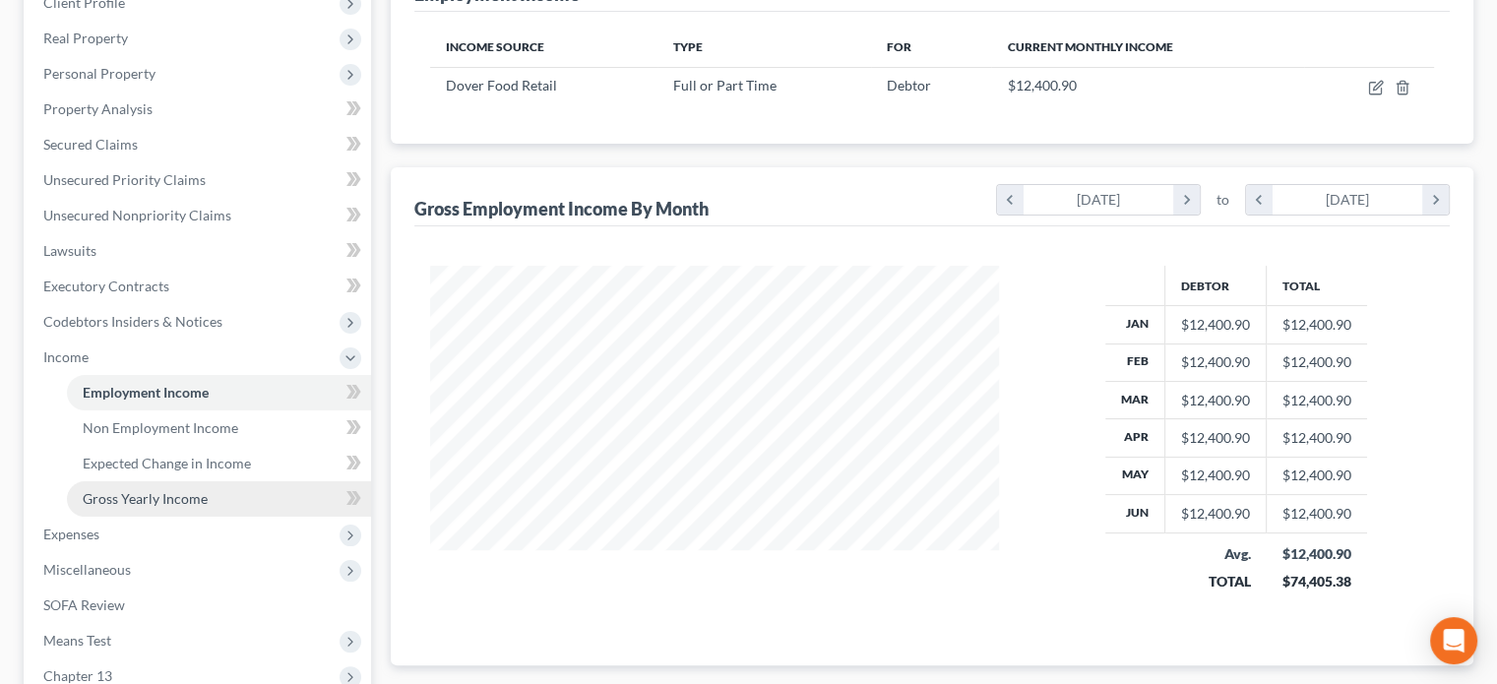
scroll to position [295, 0]
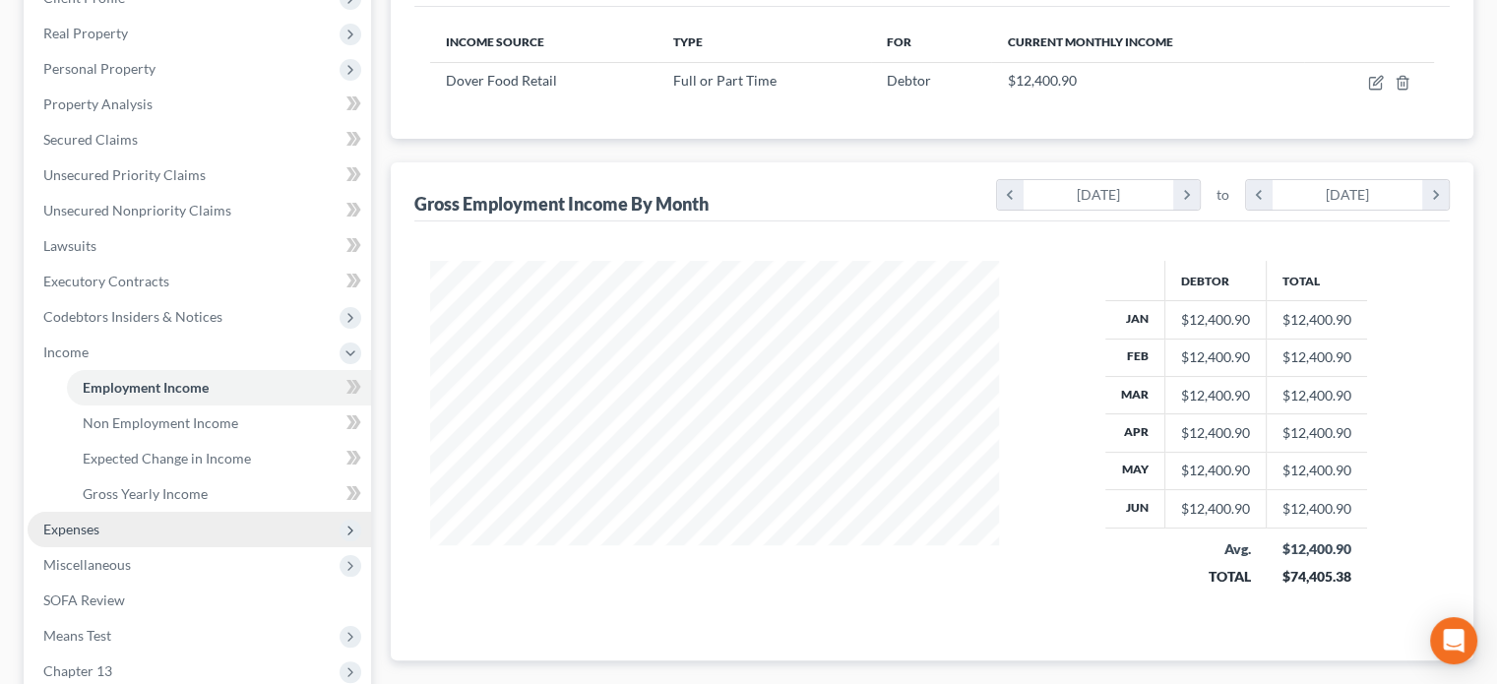
click at [61, 525] on span "Expenses" at bounding box center [71, 529] width 56 height 17
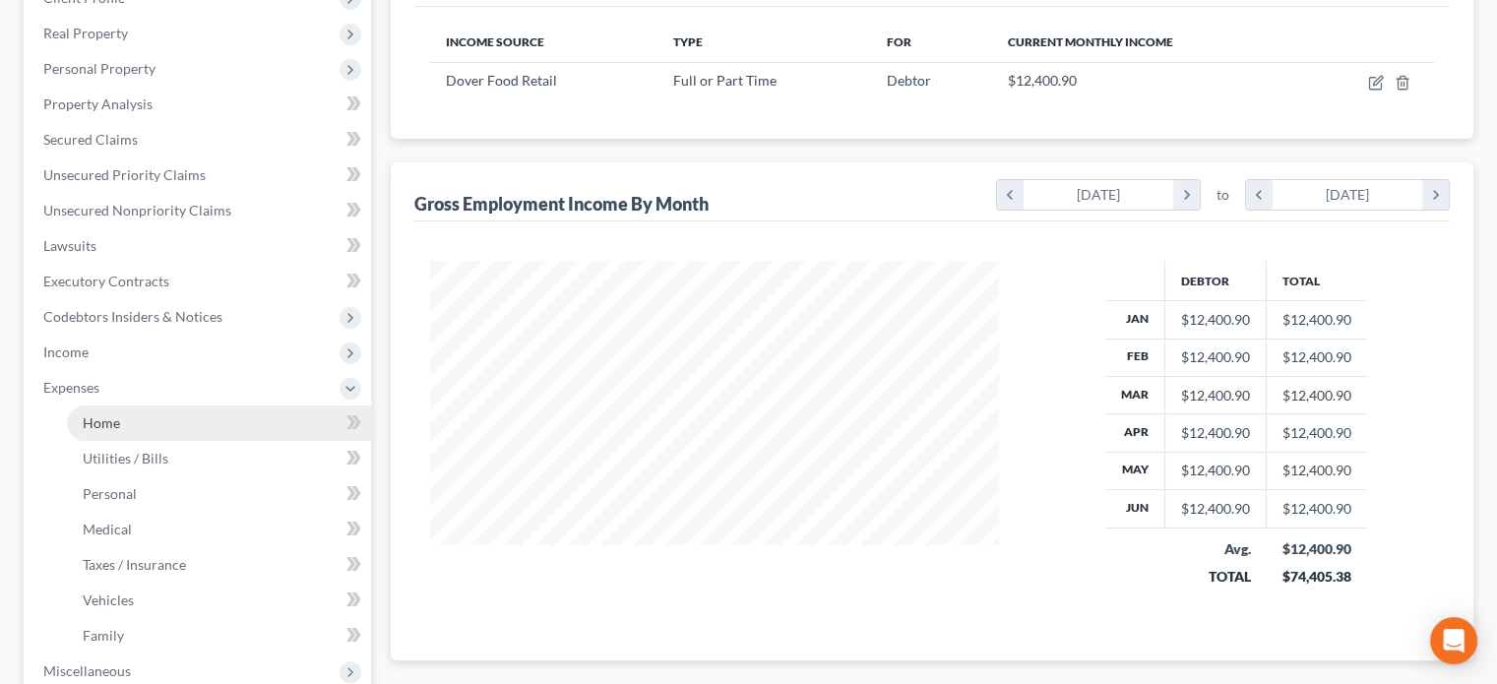
click at [92, 424] on span "Home" at bounding box center [101, 422] width 37 height 17
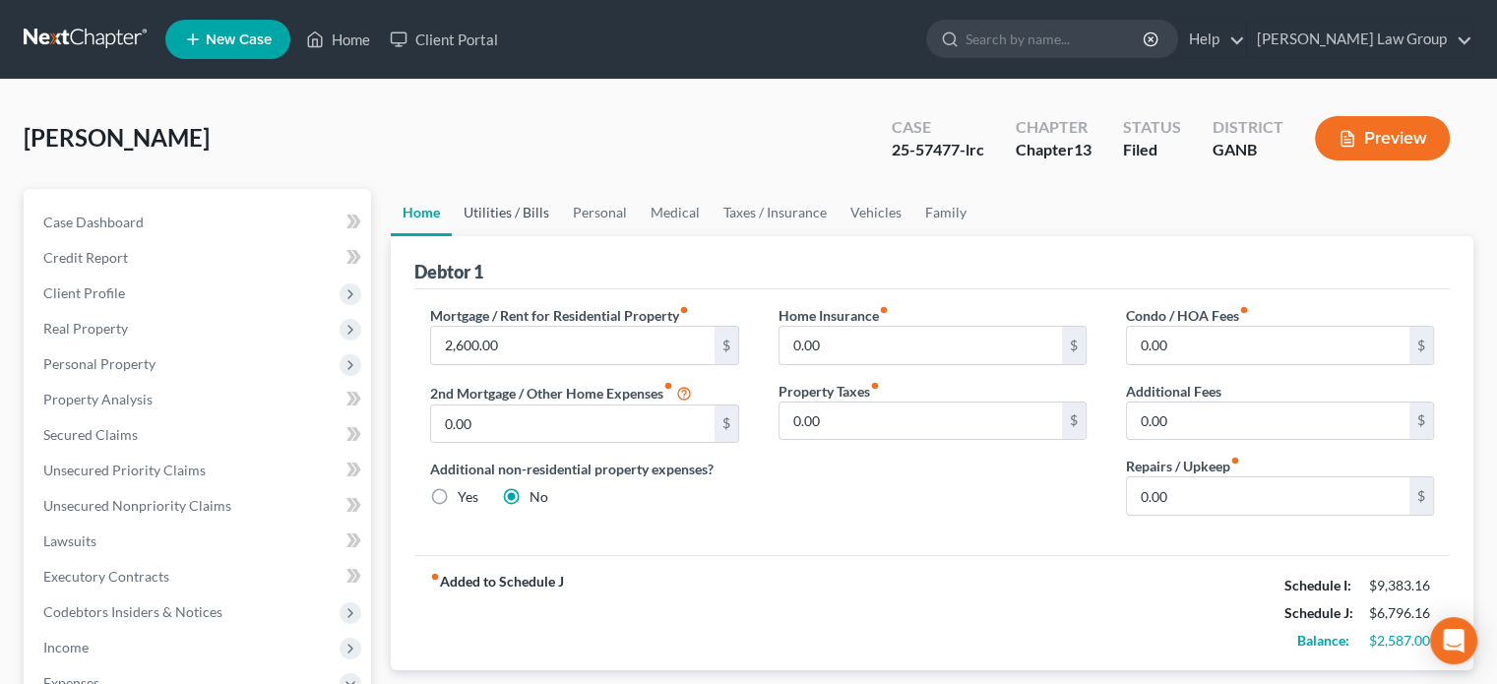
click at [517, 209] on link "Utilities / Bills" at bounding box center [506, 212] width 109 height 47
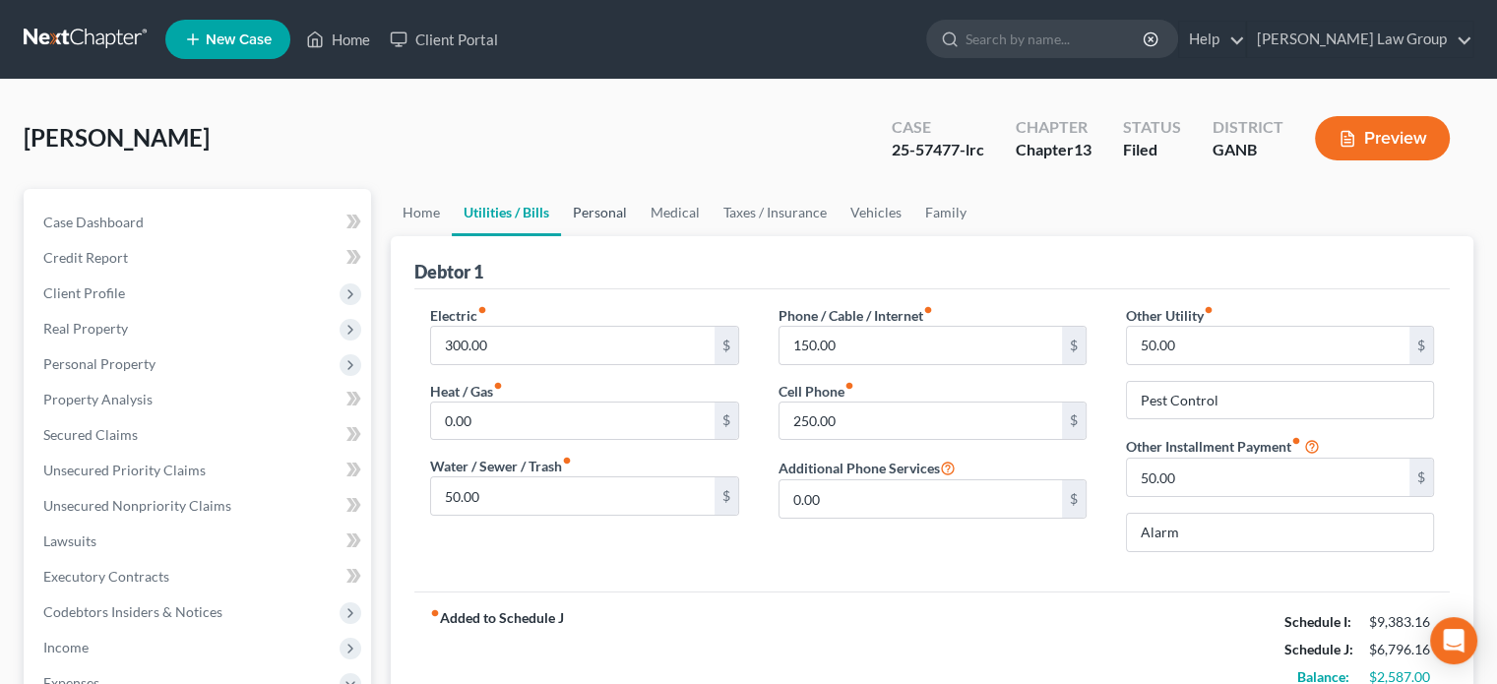
click at [612, 209] on link "Personal" at bounding box center [600, 212] width 78 height 47
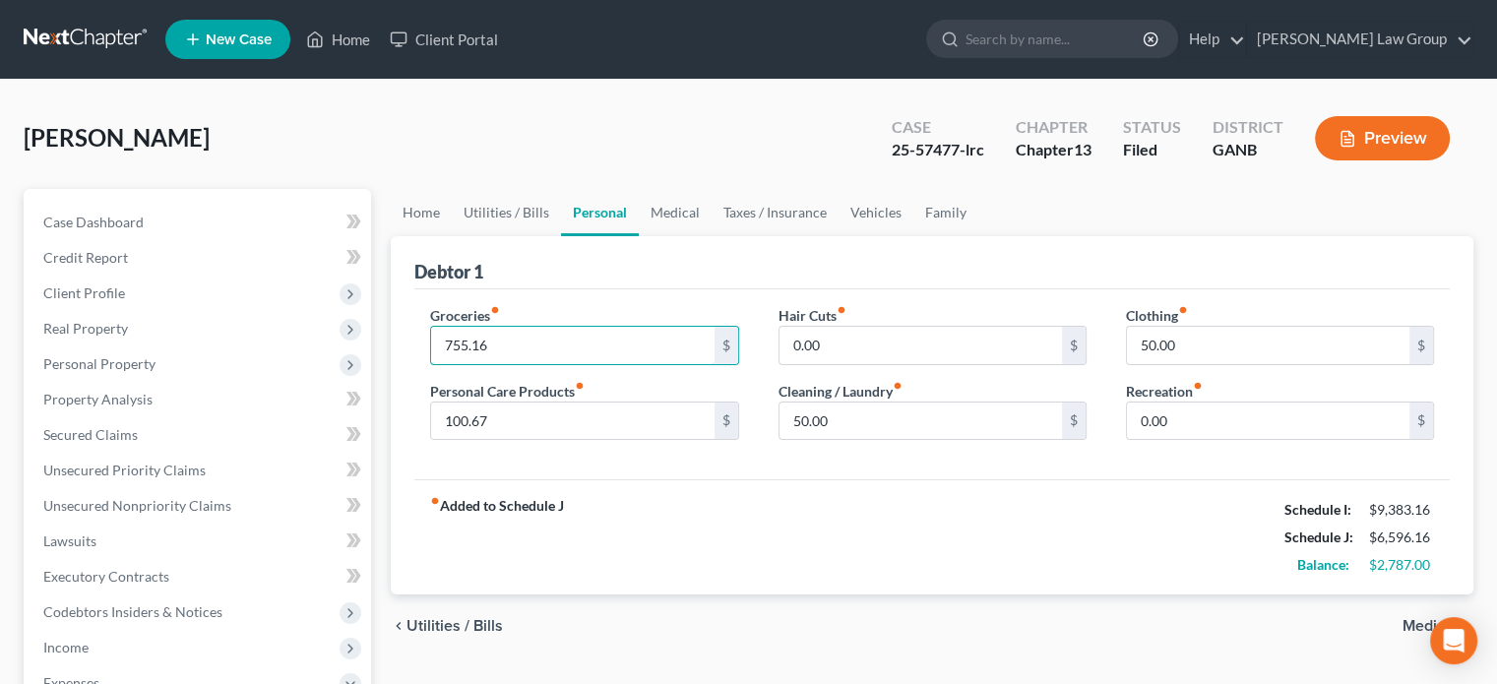
type input "755.16"
click at [680, 204] on link "Medical" at bounding box center [675, 212] width 73 height 47
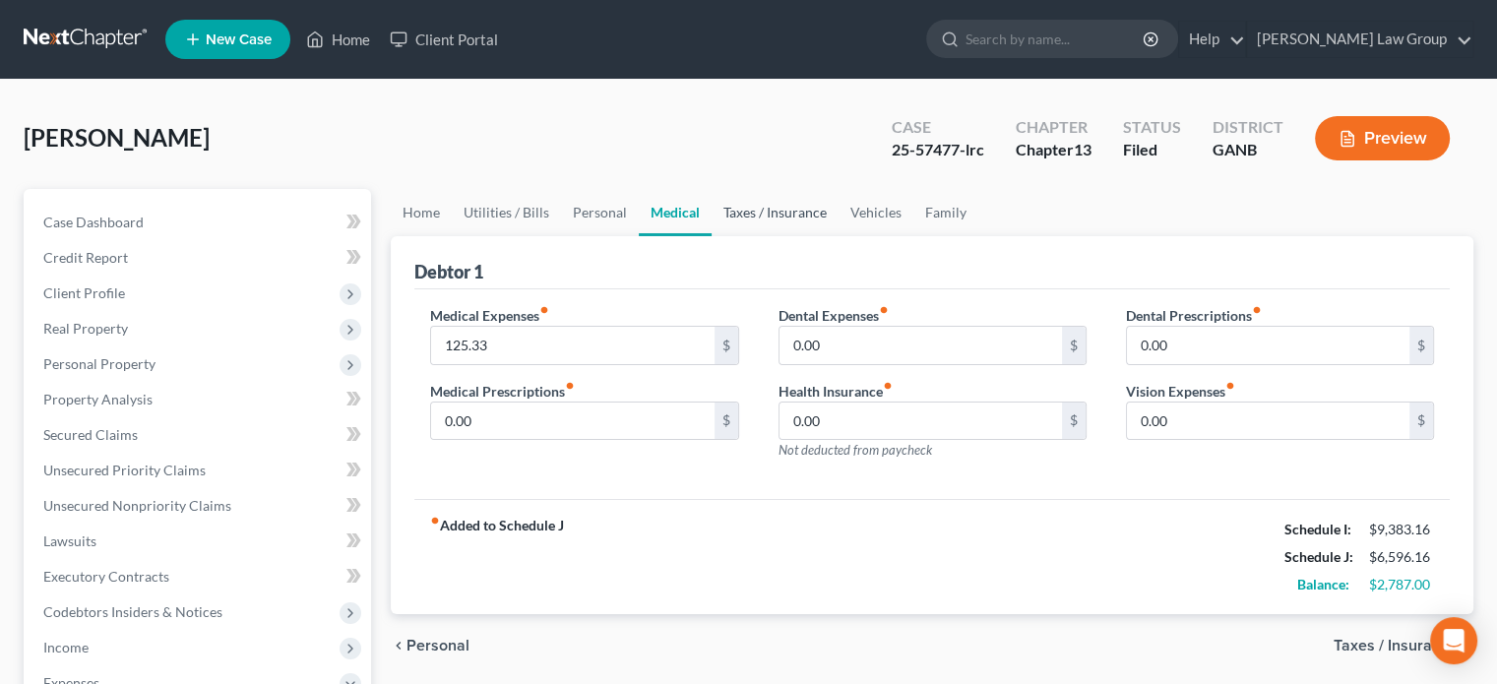
click at [780, 213] on link "Taxes / Insurance" at bounding box center [775, 212] width 127 height 47
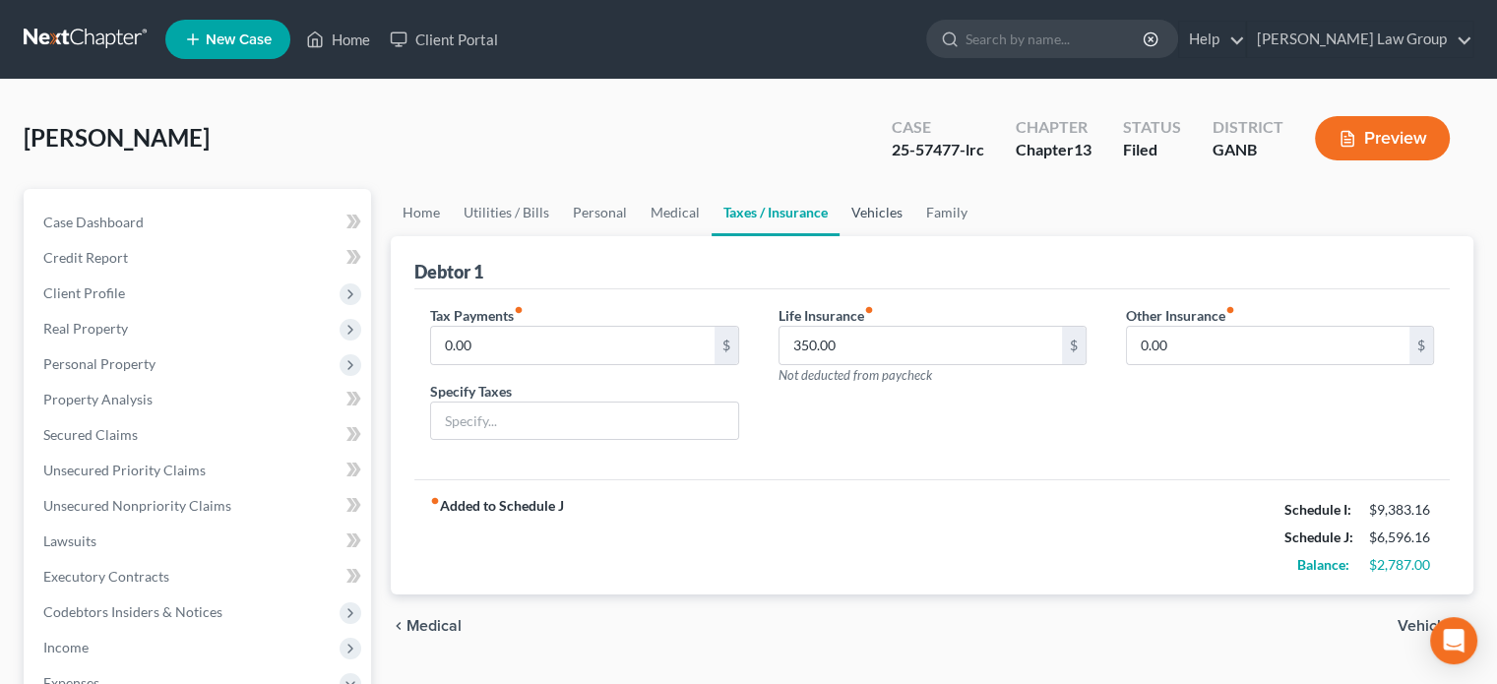
click at [877, 208] on link "Vehicles" at bounding box center [876, 212] width 75 height 47
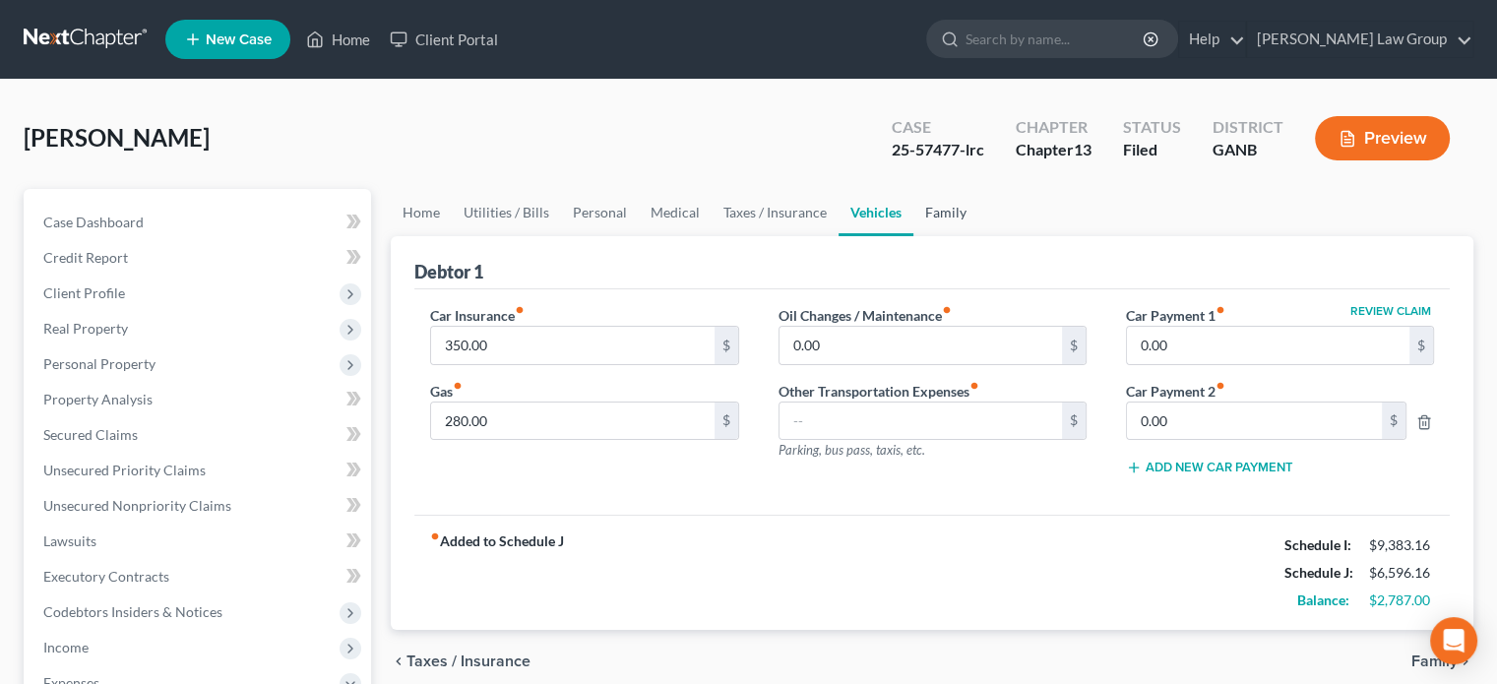
click at [956, 212] on link "Family" at bounding box center [945, 212] width 65 height 47
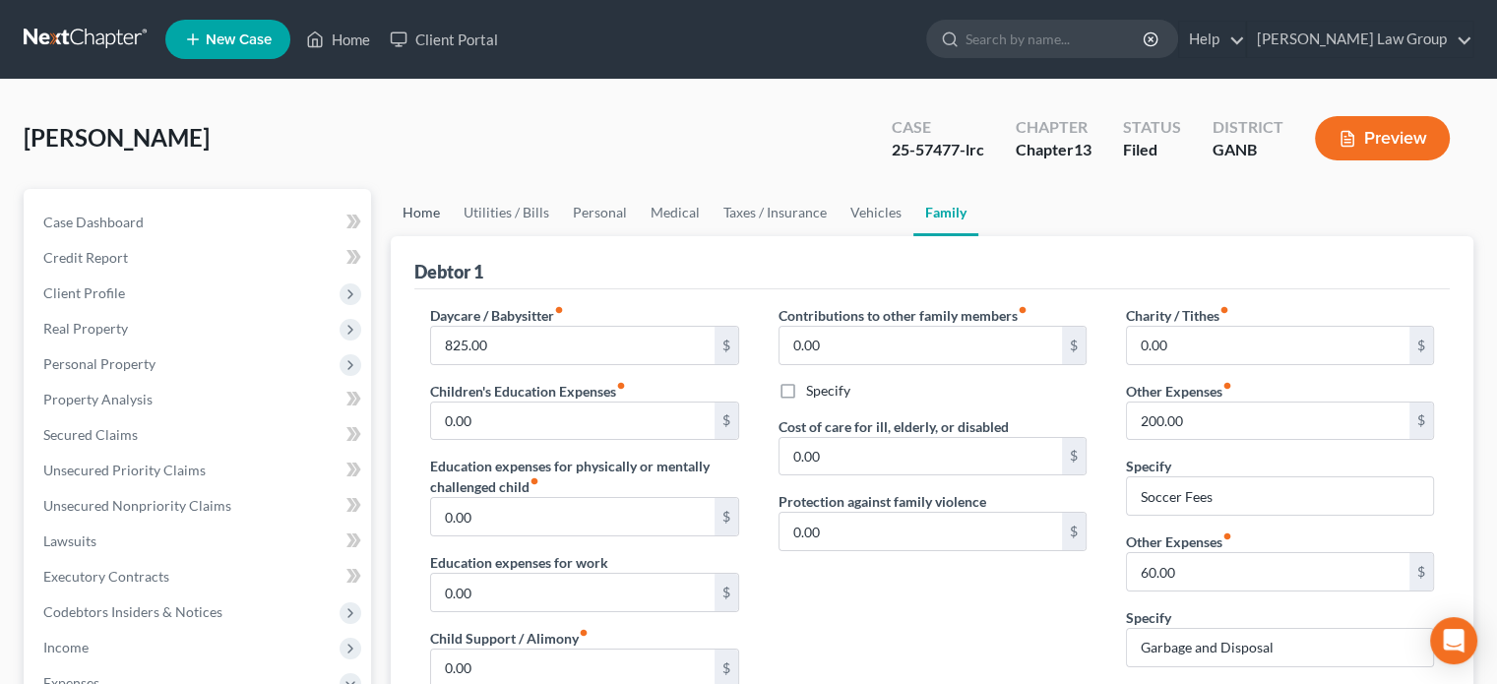
click at [419, 212] on link "Home" at bounding box center [421, 212] width 61 height 47
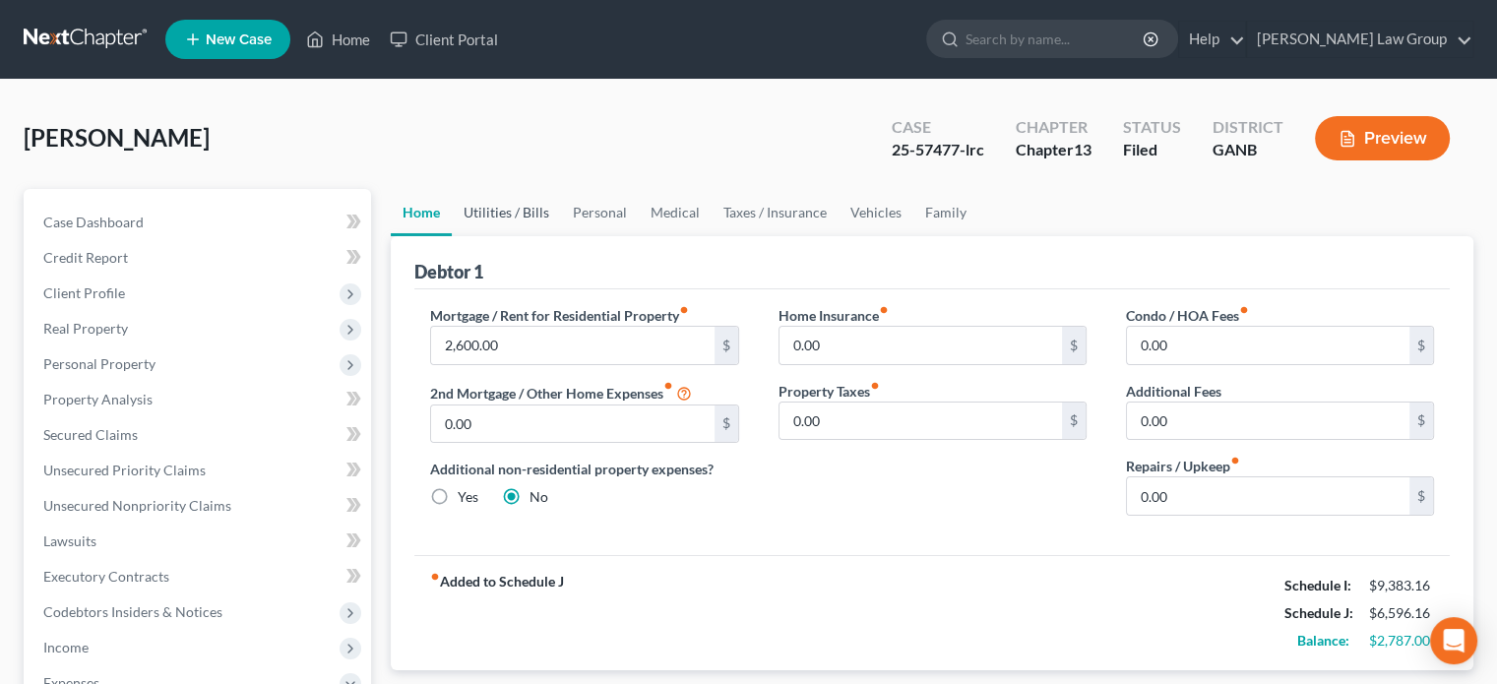
click at [492, 208] on link "Utilities / Bills" at bounding box center [506, 212] width 109 height 47
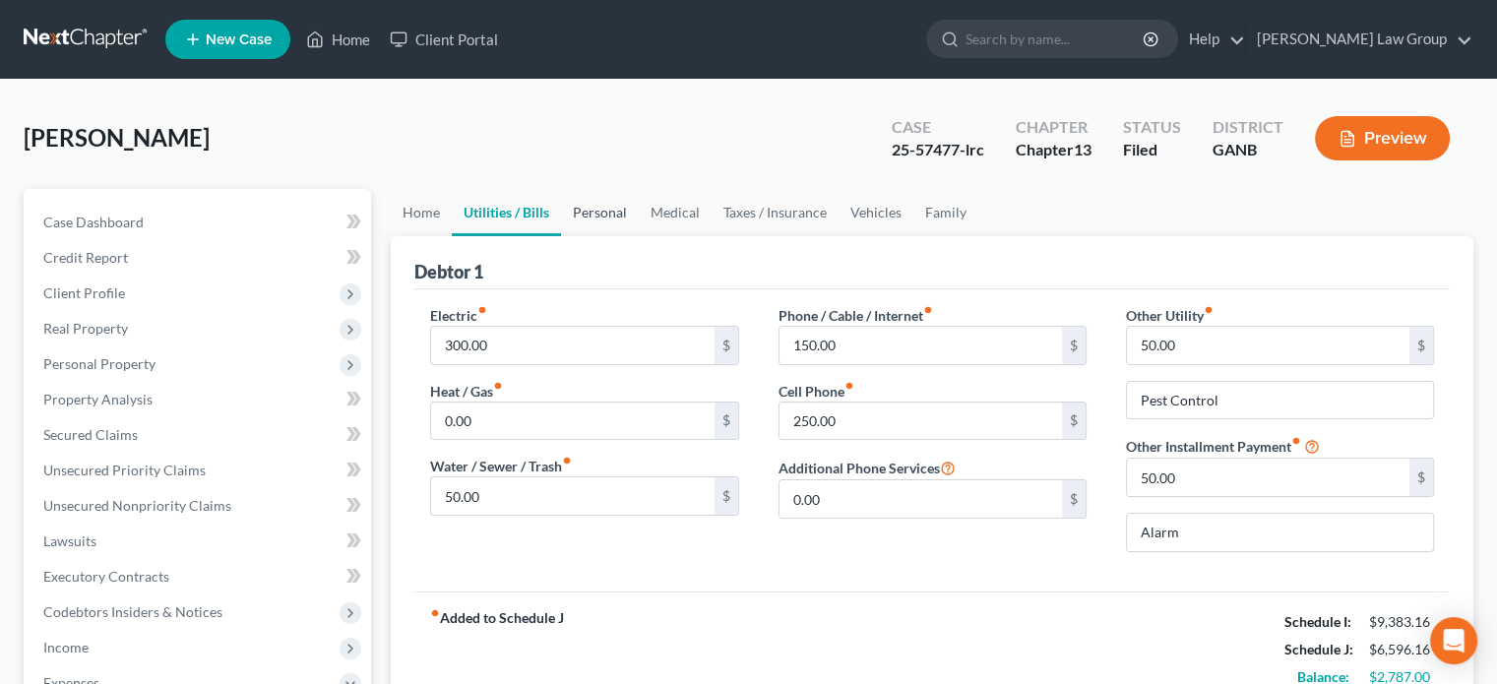
click at [598, 208] on link "Personal" at bounding box center [600, 212] width 78 height 47
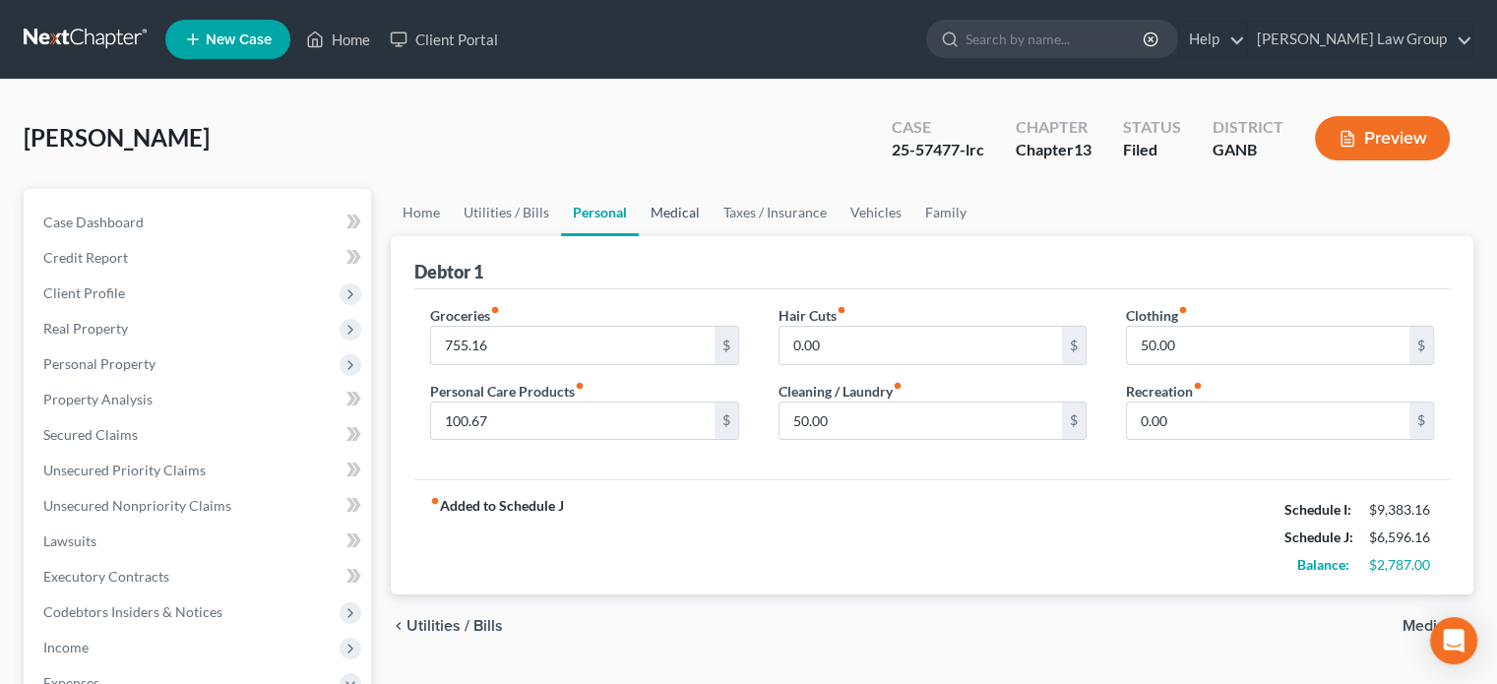
click at [677, 208] on link "Medical" at bounding box center [675, 212] width 73 height 47
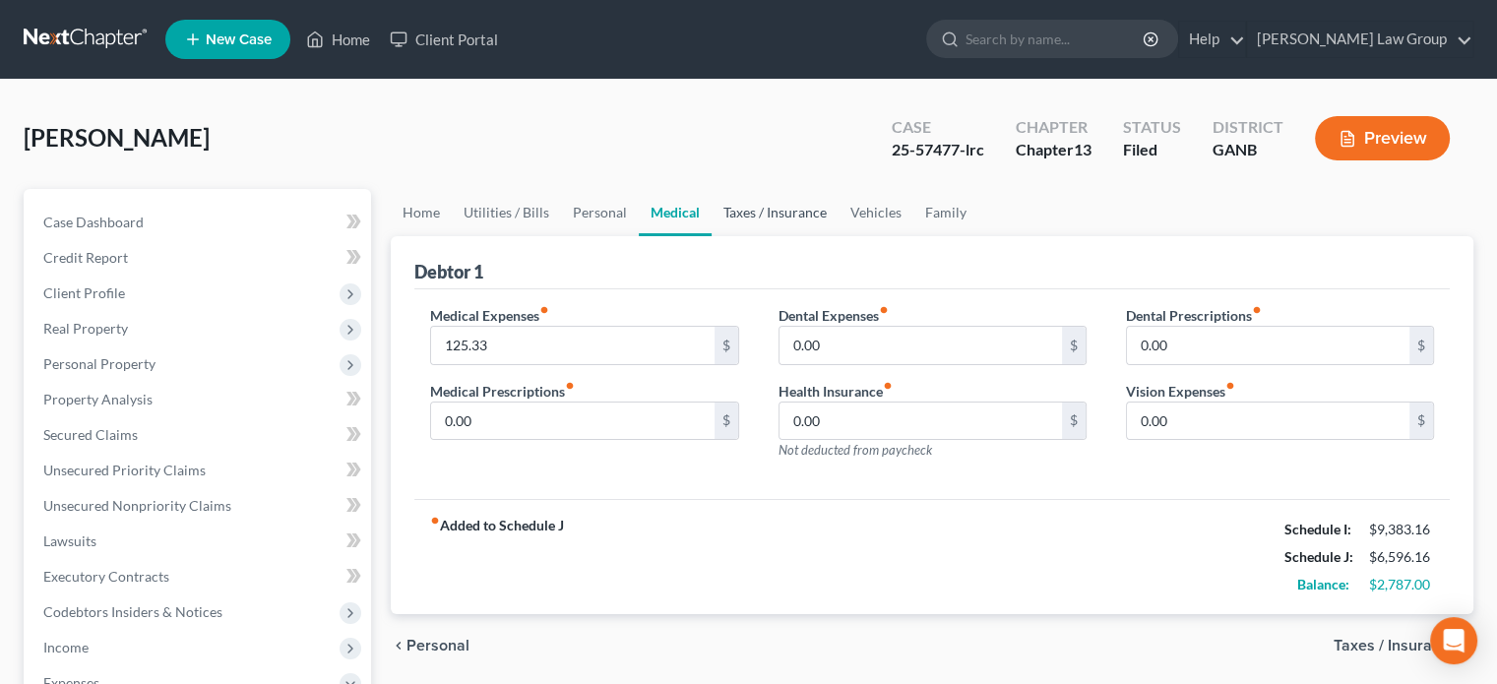
click at [772, 212] on link "Taxes / Insurance" at bounding box center [775, 212] width 127 height 47
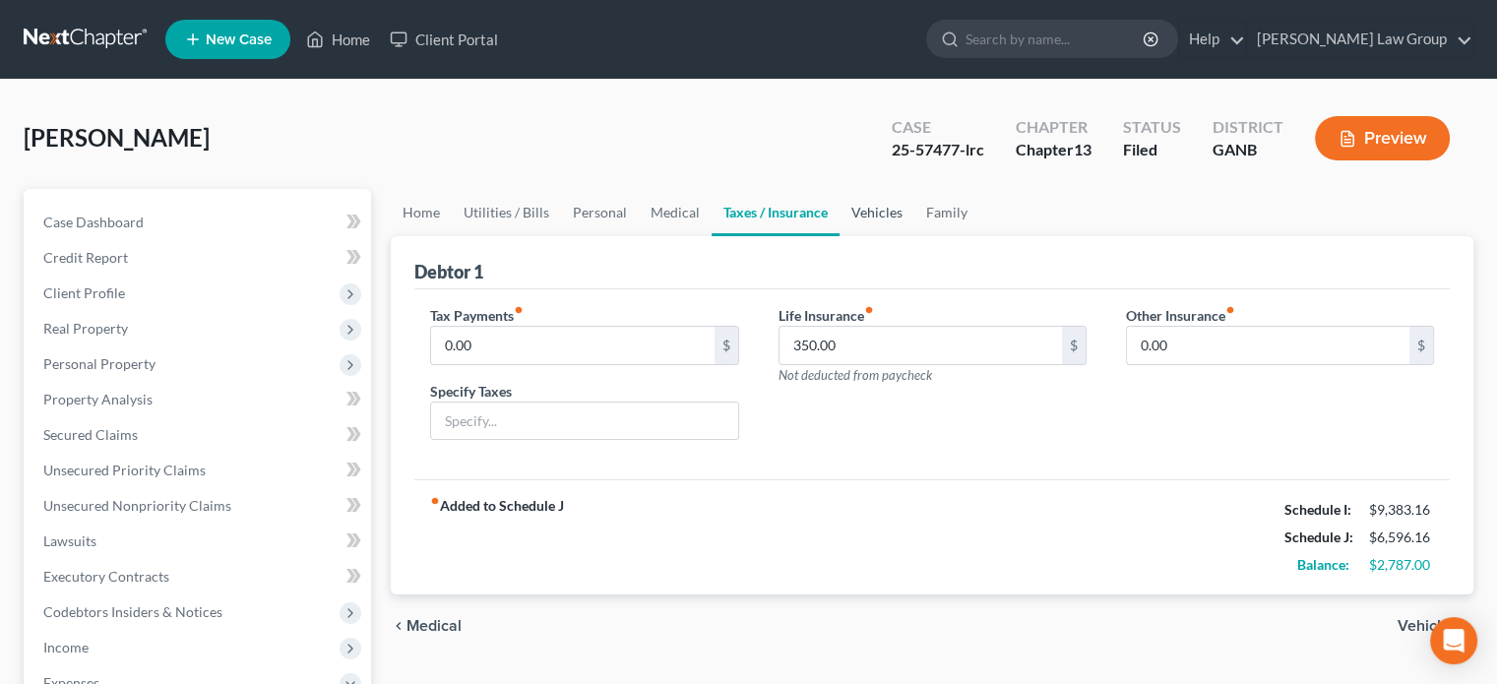
click at [859, 208] on link "Vehicles" at bounding box center [876, 212] width 75 height 47
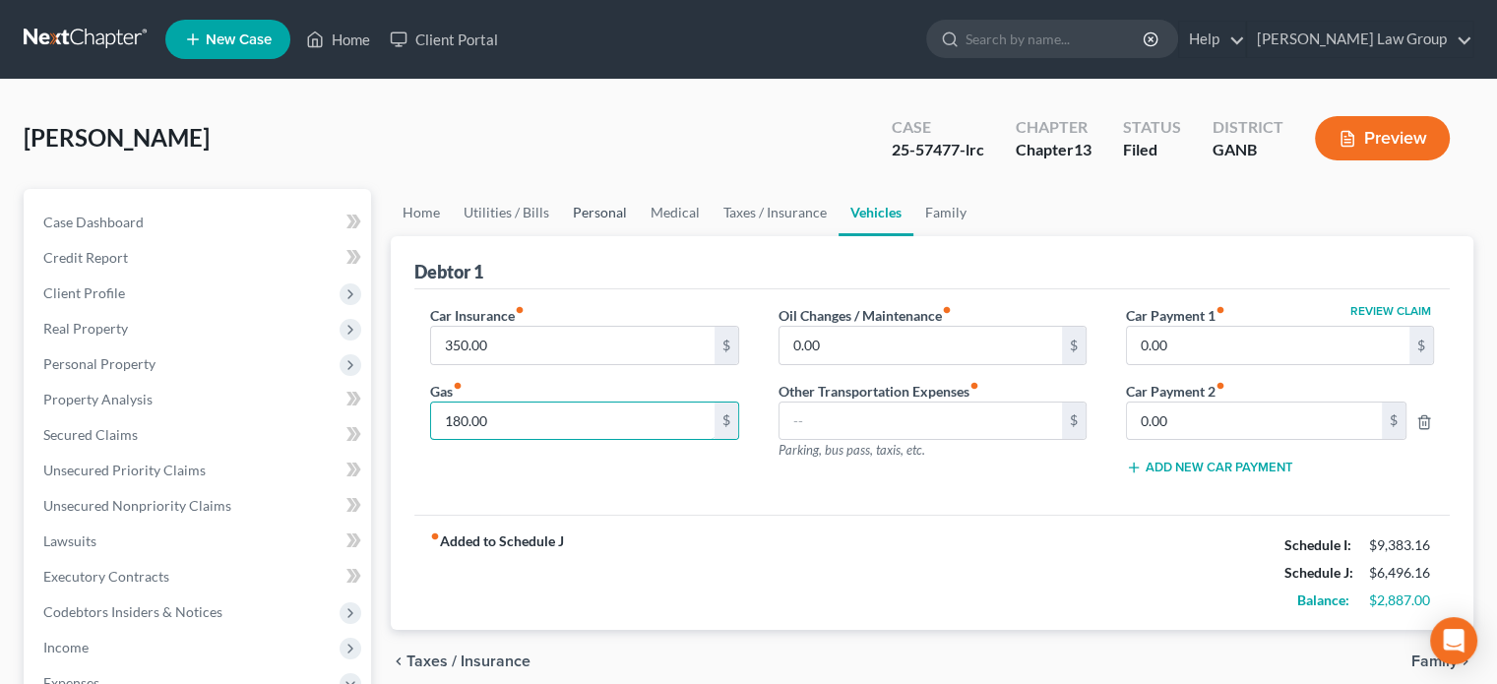
type input "180.00"
click at [610, 211] on link "Personal" at bounding box center [600, 212] width 78 height 47
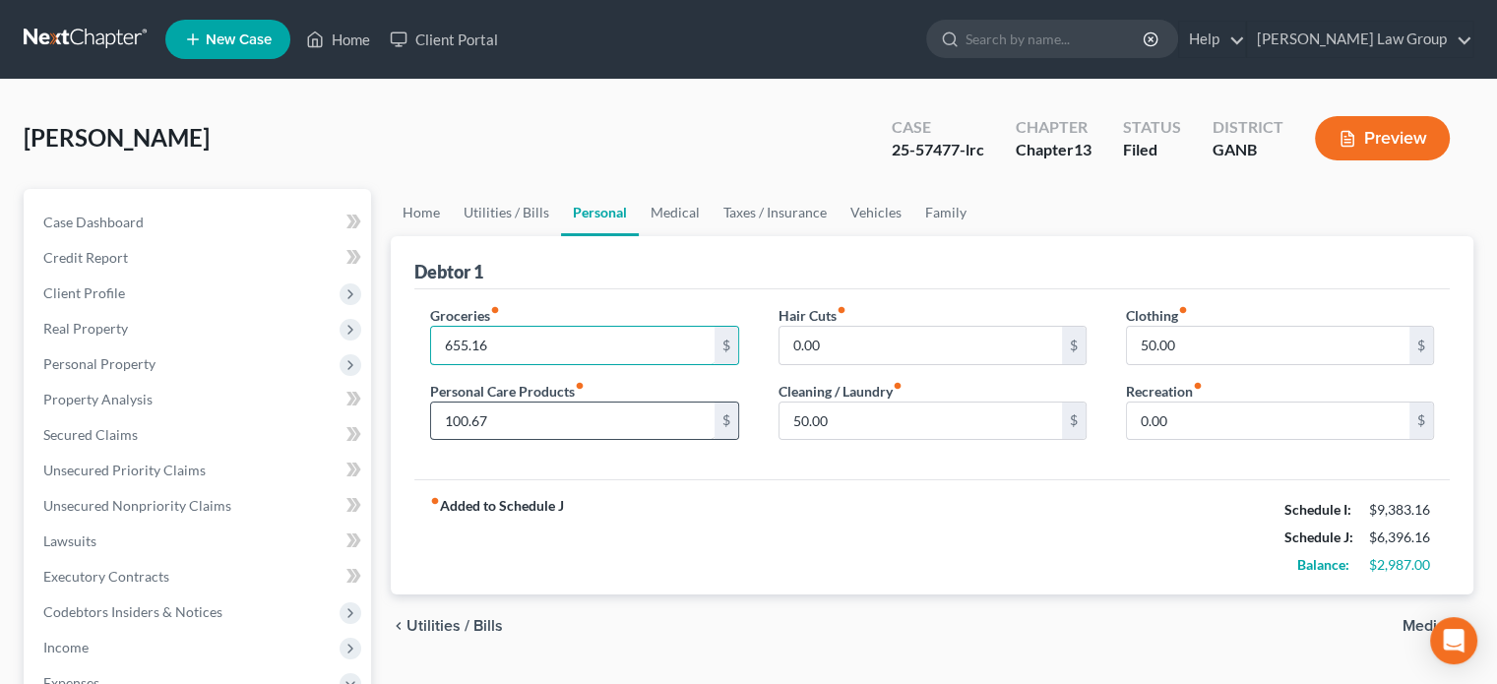
type input "655.16"
click at [500, 415] on input "100.67" at bounding box center [572, 421] width 282 height 37
type input "107.67"
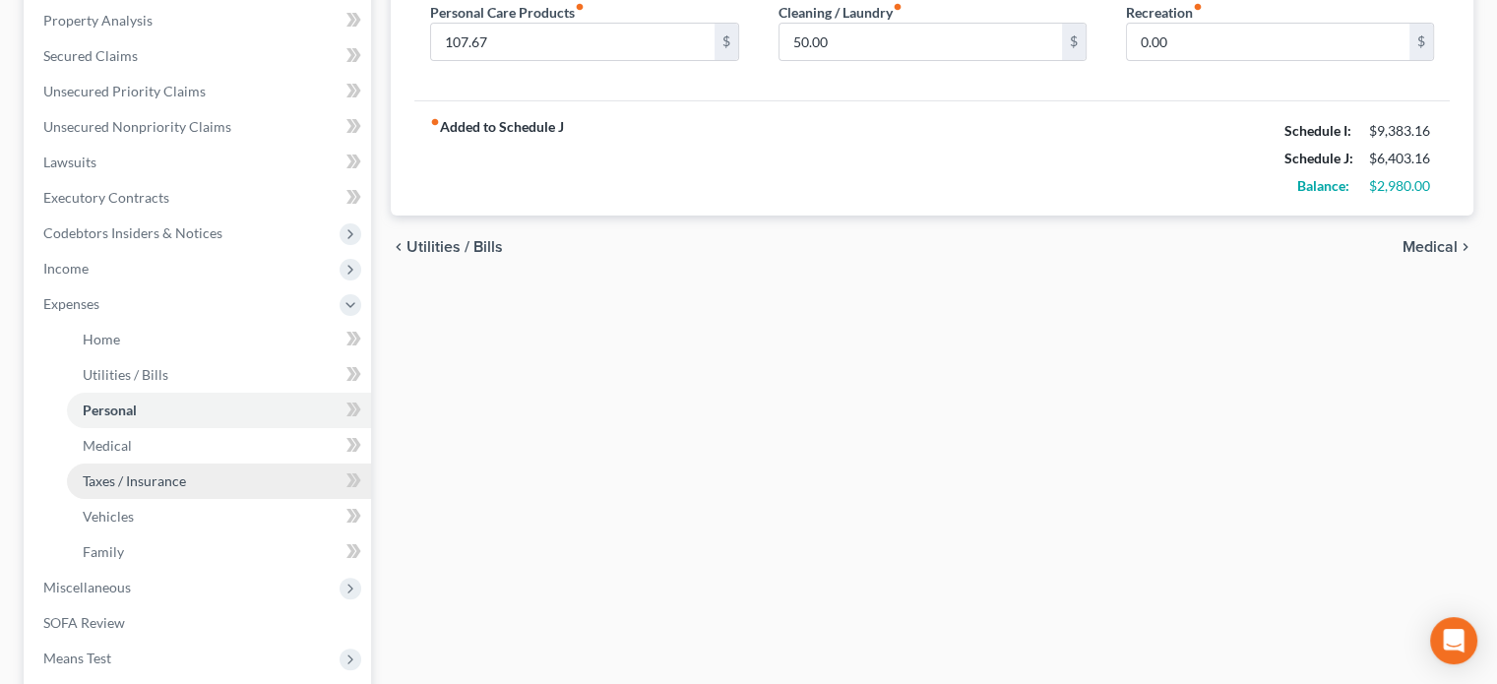
scroll to position [394, 0]
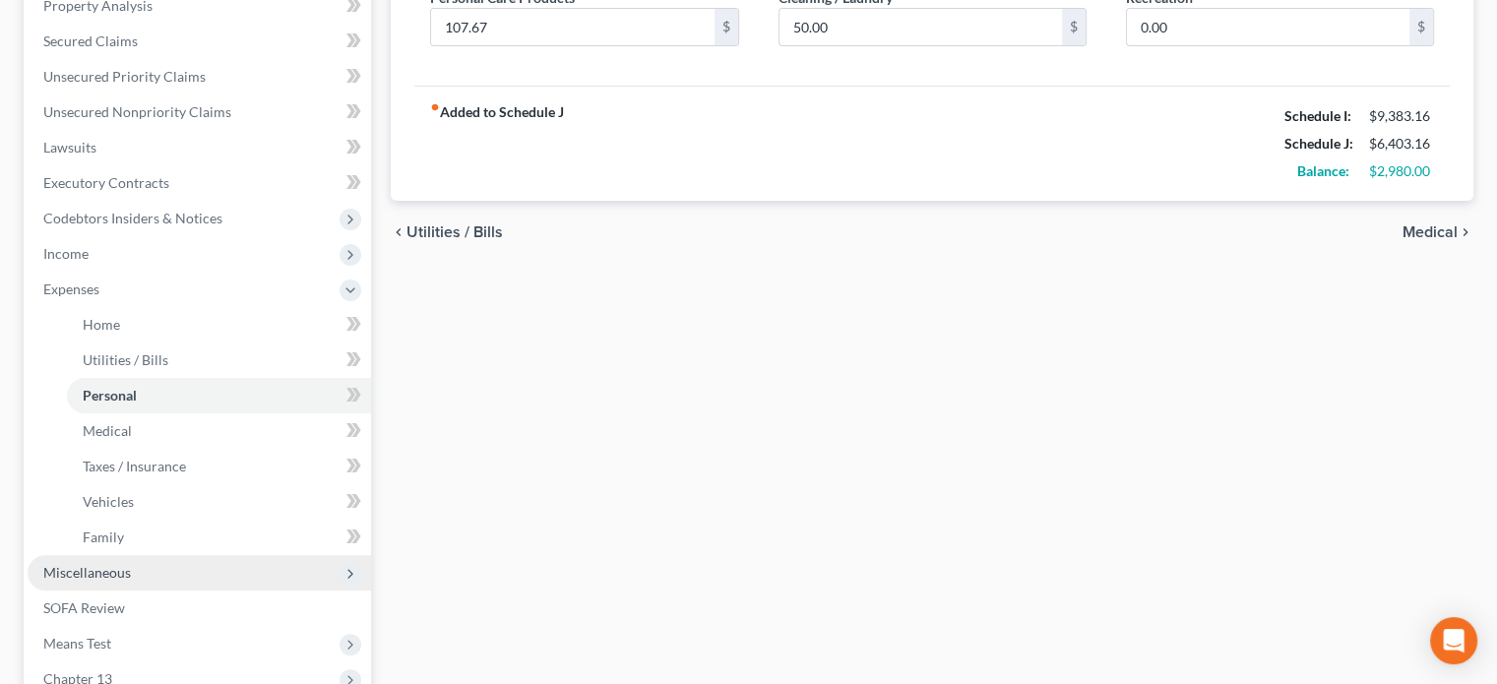
click at [95, 569] on span "Miscellaneous" at bounding box center [87, 572] width 88 height 17
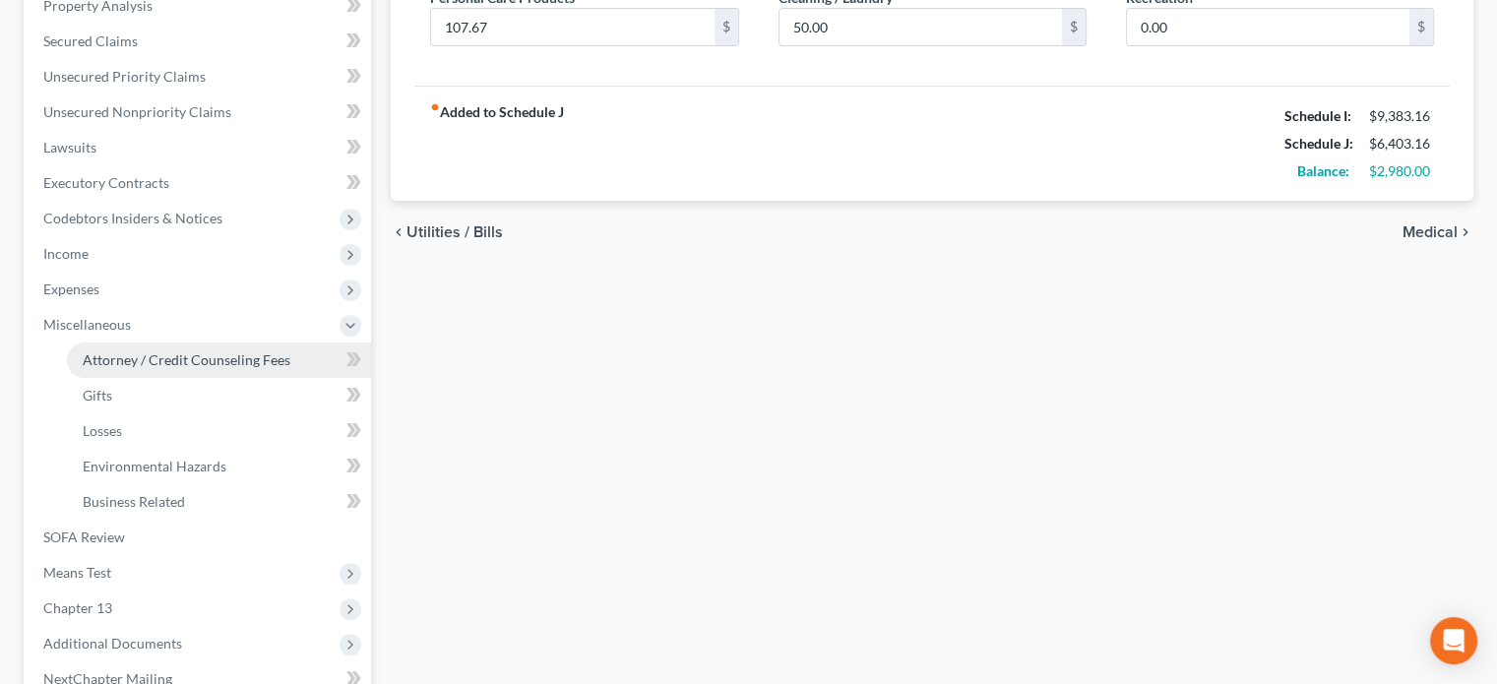
drag, startPoint x: 106, startPoint y: 359, endPoint x: 155, endPoint y: 361, distance: 49.2
click at [106, 358] on span "Attorney / Credit Counseling Fees" at bounding box center [187, 359] width 208 height 17
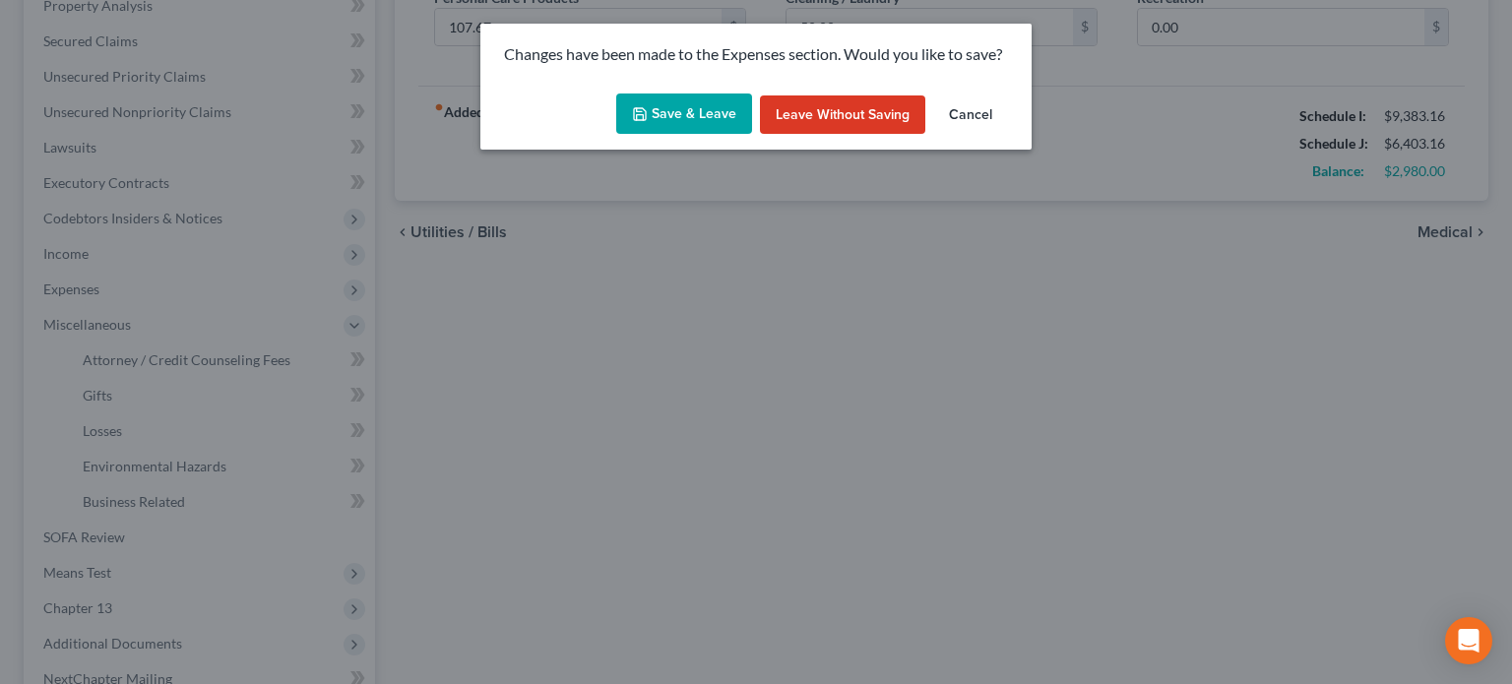
click at [713, 115] on button "Save & Leave" at bounding box center [684, 113] width 136 height 41
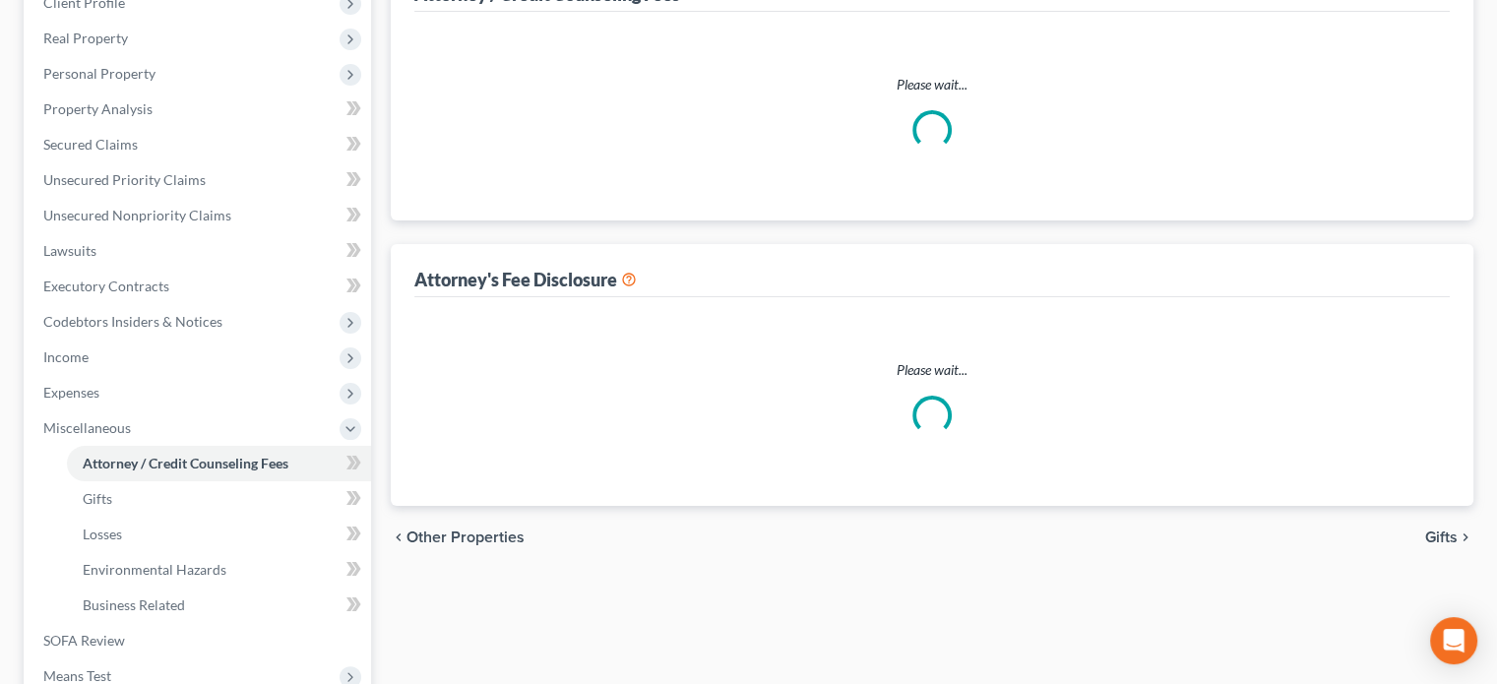
select select "1"
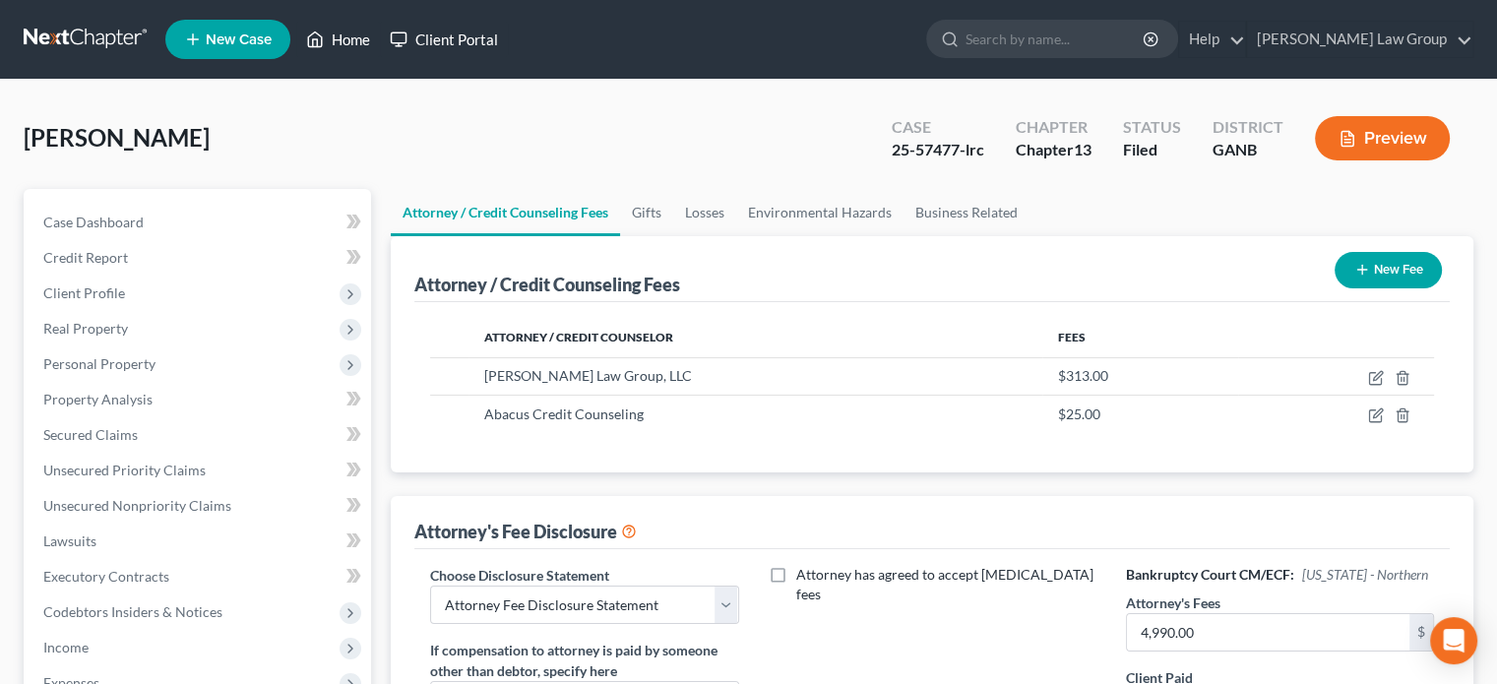
drag, startPoint x: 342, startPoint y: 37, endPoint x: 393, endPoint y: 51, distance: 52.0
click at [344, 37] on link "Home" at bounding box center [338, 39] width 84 height 35
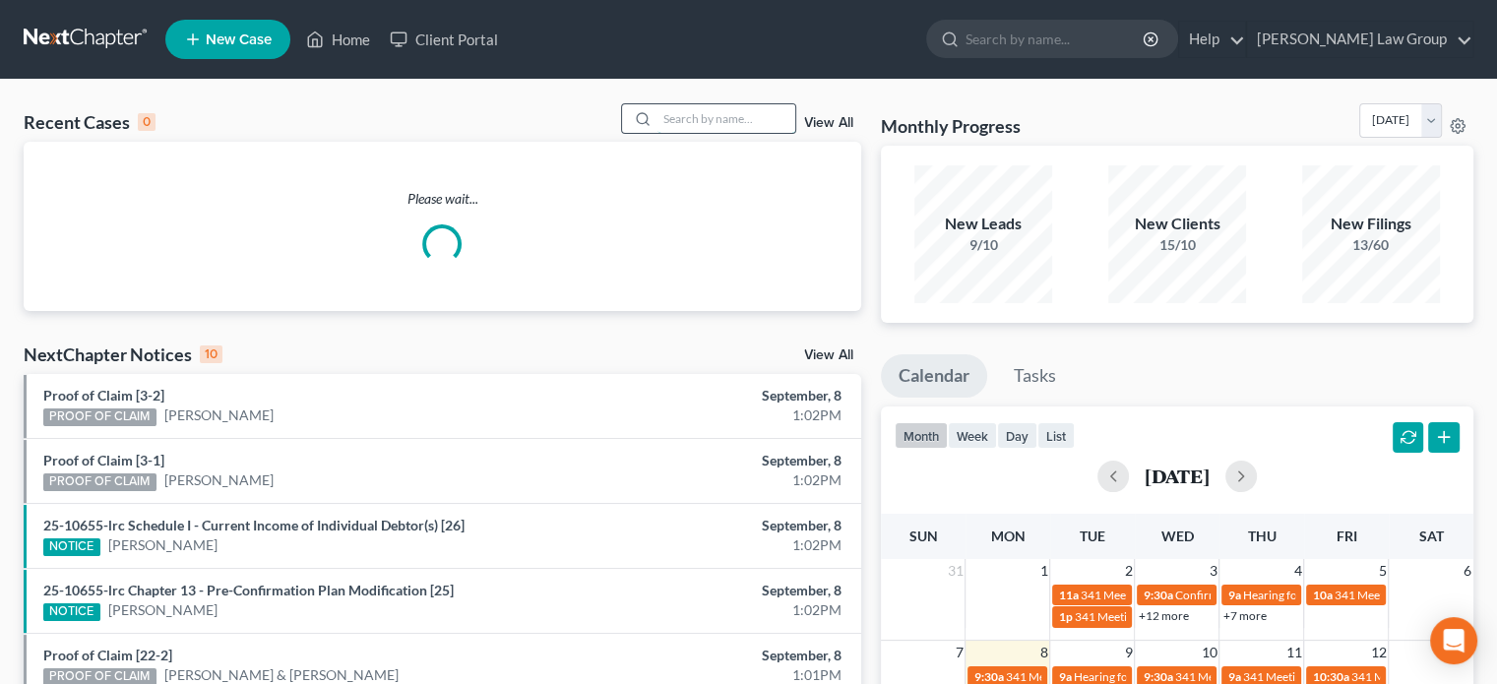
click at [675, 121] on input "search" at bounding box center [726, 118] width 138 height 29
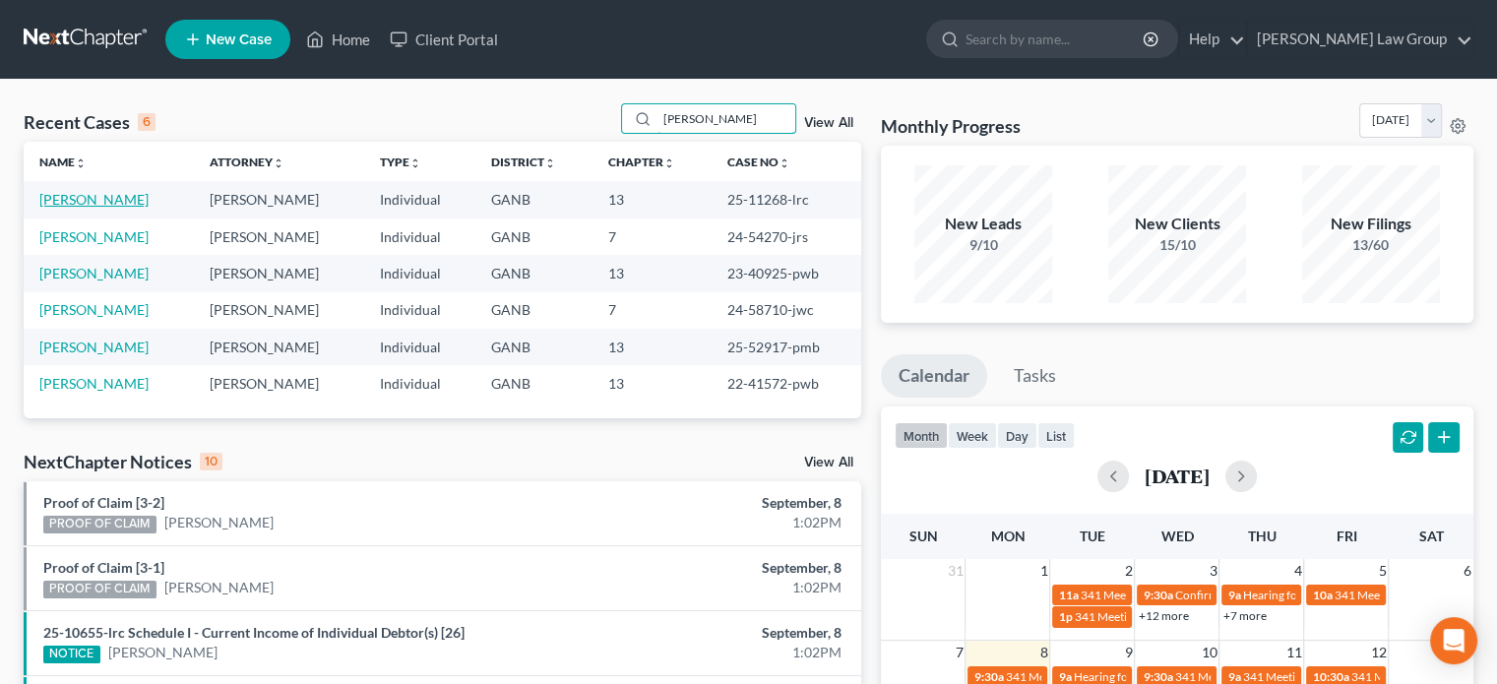
type input "[PERSON_NAME]"
click at [81, 204] on link "[PERSON_NAME]" at bounding box center [93, 199] width 109 height 17
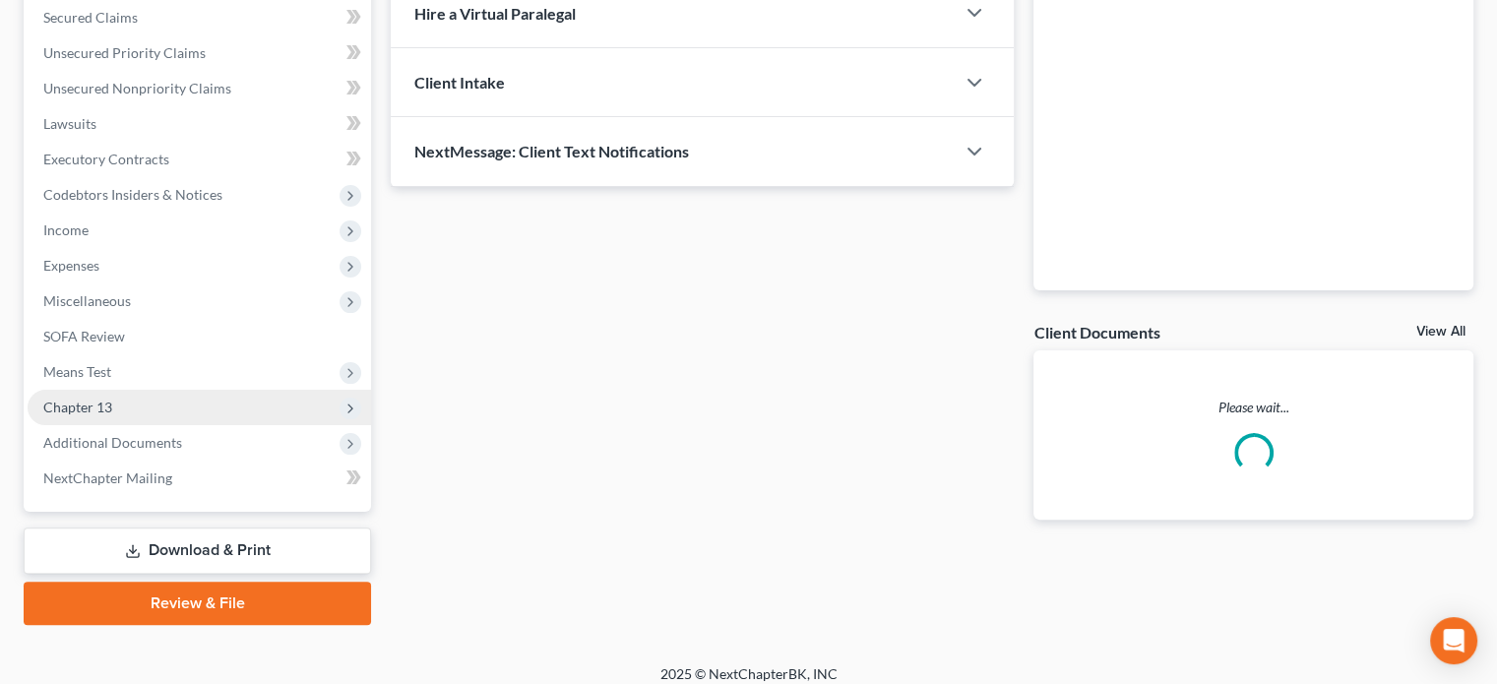
scroll to position [333, 0]
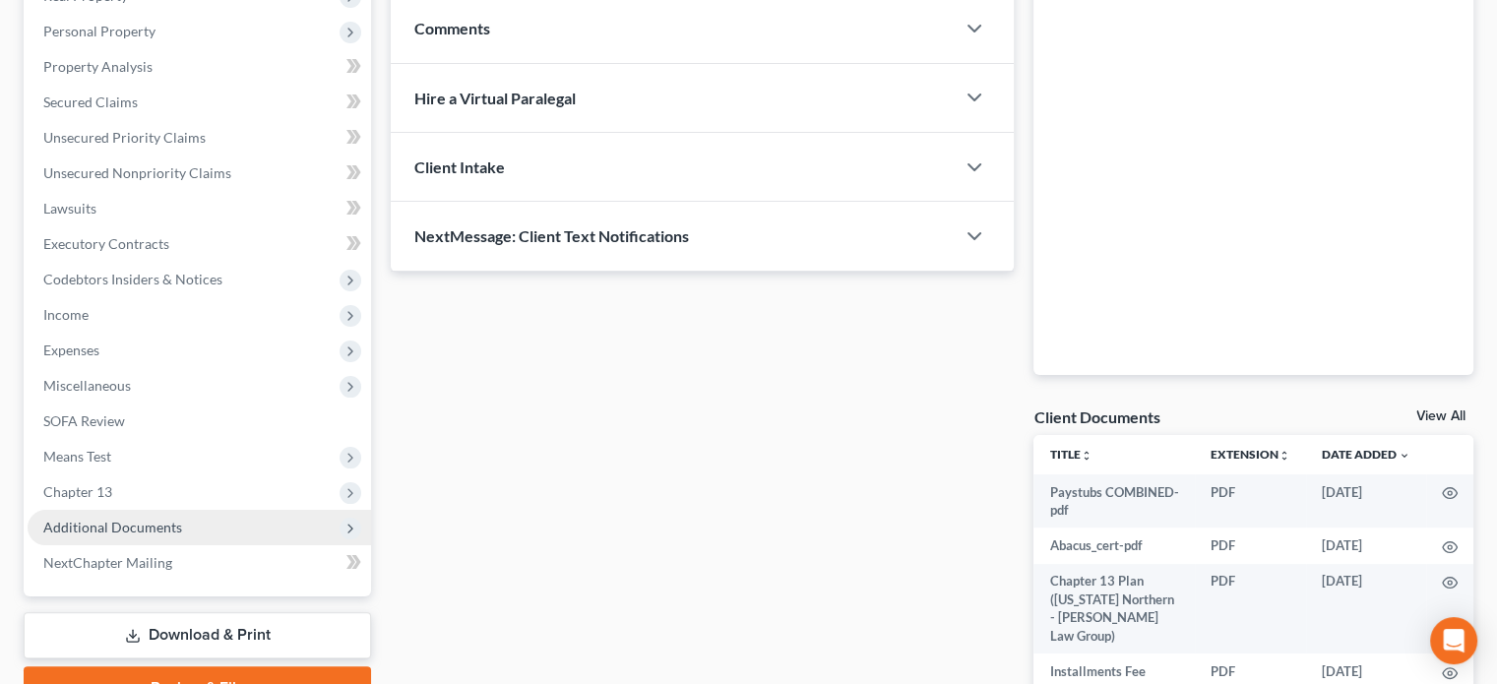
click at [158, 527] on span "Additional Documents" at bounding box center [112, 527] width 139 height 17
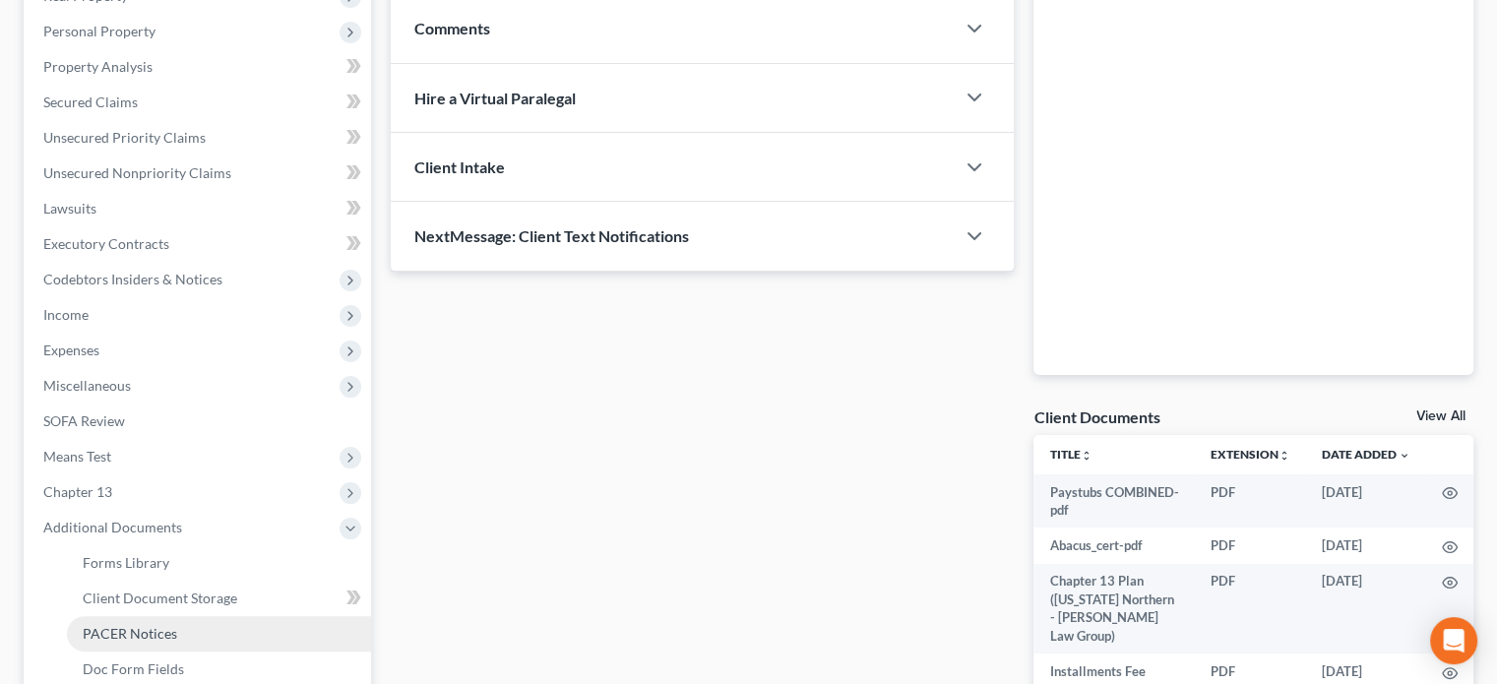
drag, startPoint x: 134, startPoint y: 637, endPoint x: 514, endPoint y: 623, distance: 380.1
click at [134, 638] on span "PACER Notices" at bounding box center [130, 633] width 94 height 17
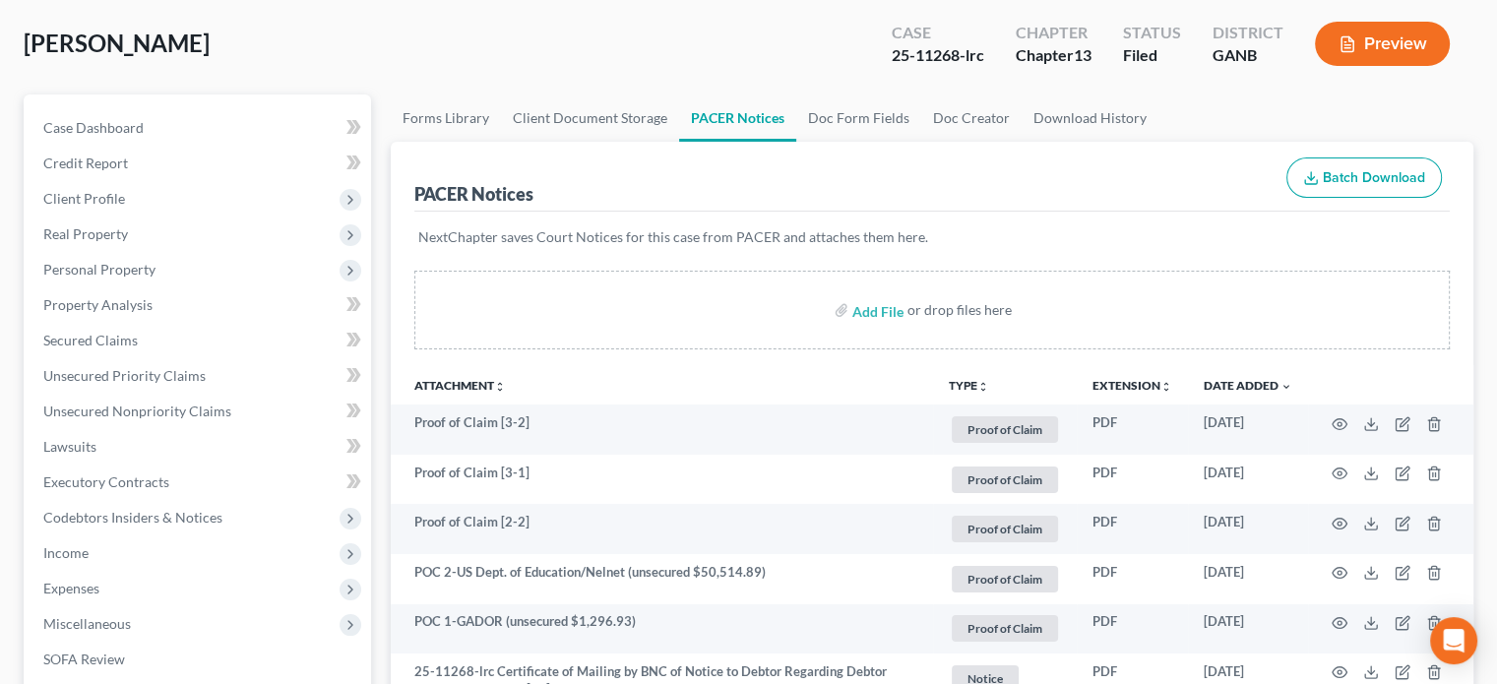
scroll to position [98, 0]
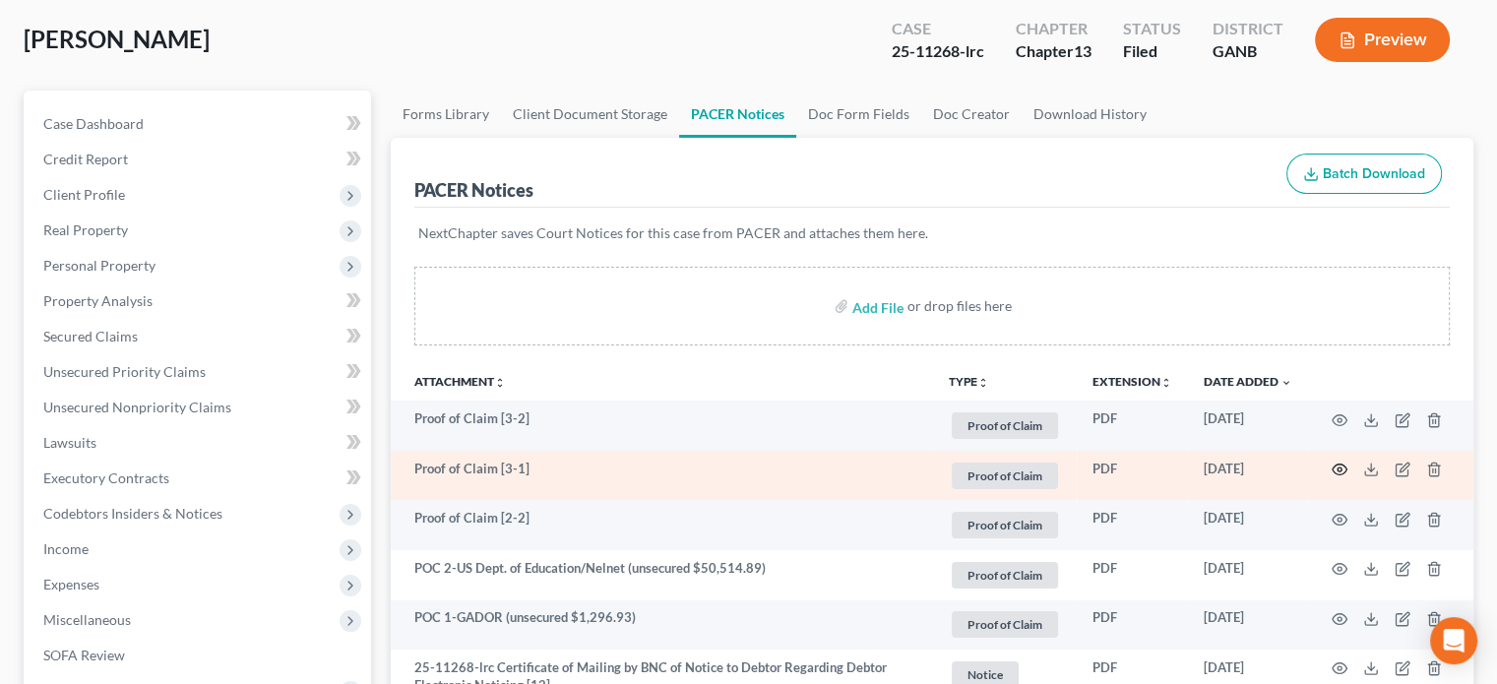
click at [1335, 465] on icon "button" at bounding box center [1340, 470] width 15 height 11
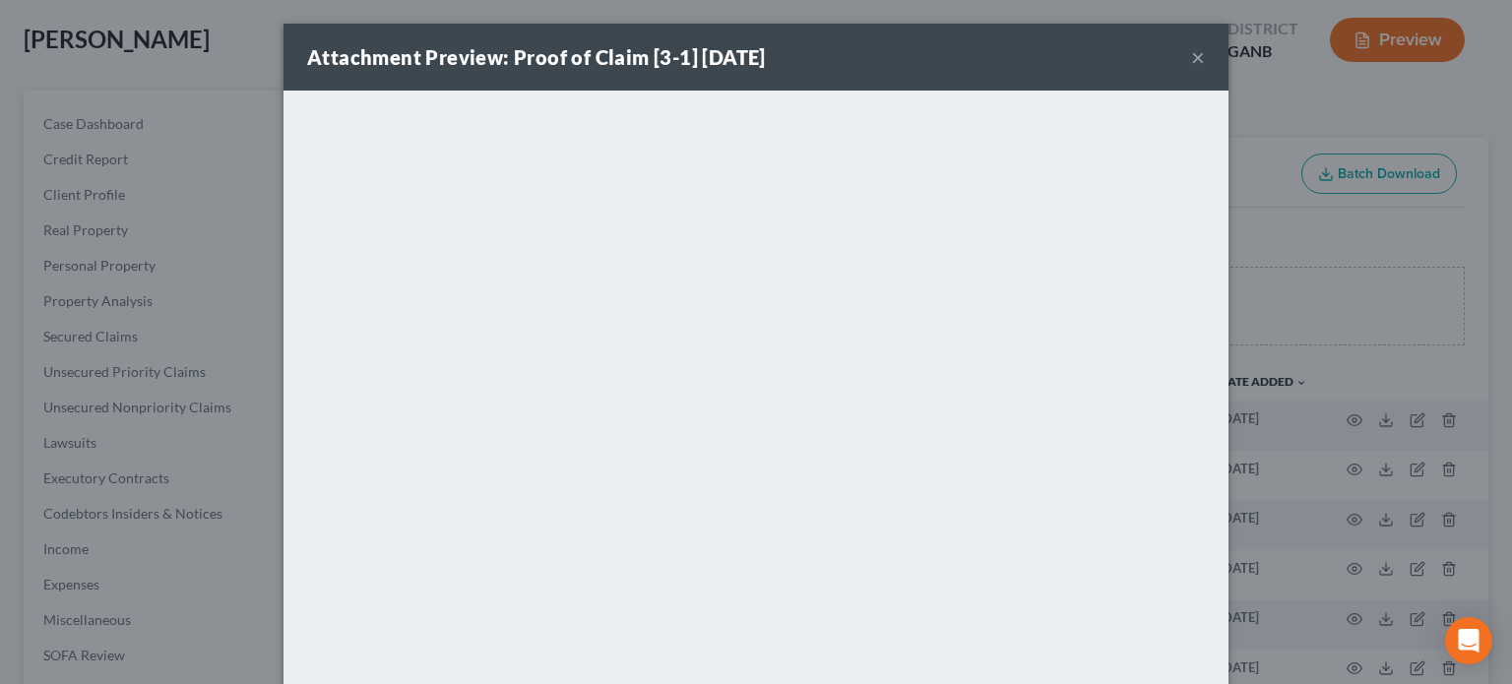
drag, startPoint x: 1192, startPoint y: 57, endPoint x: 1197, endPoint y: 92, distance: 34.8
click at [1191, 59] on button "×" at bounding box center [1198, 57] width 14 height 24
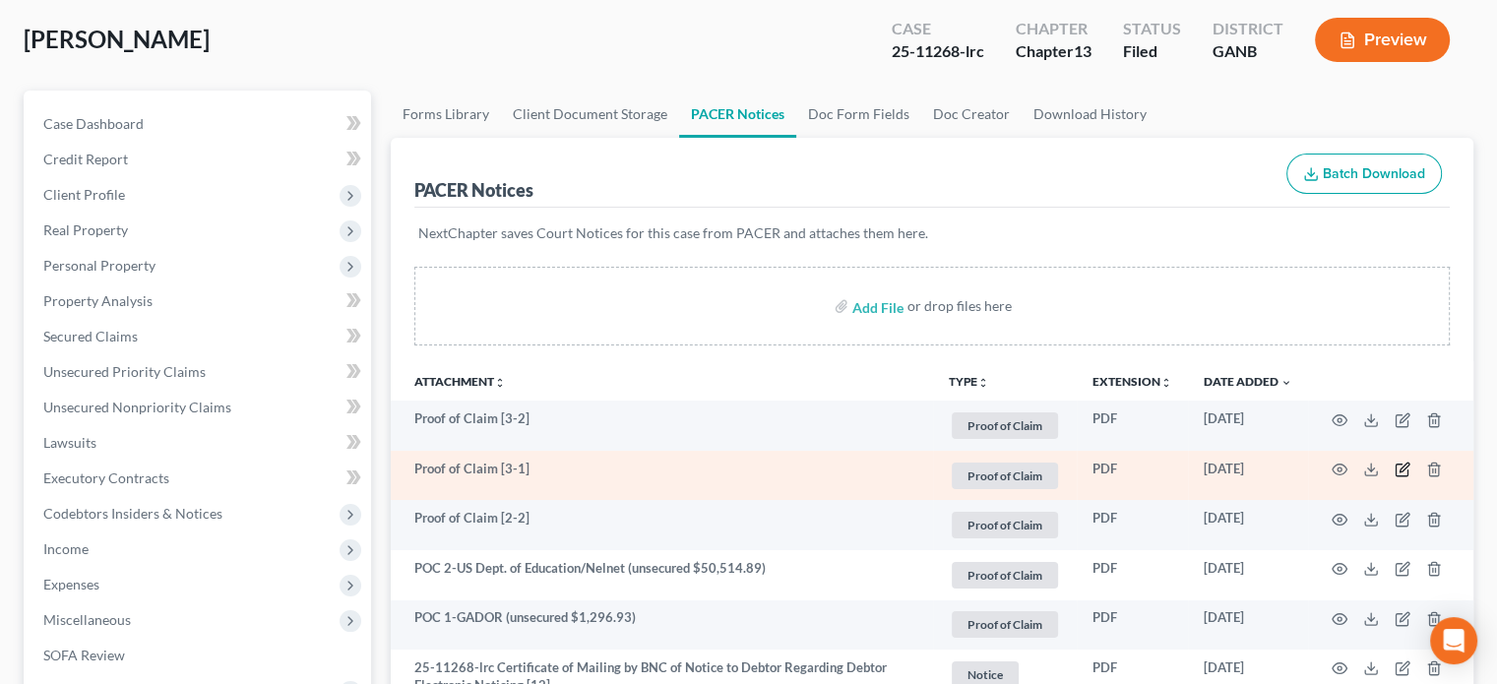
click at [1402, 466] on icon "button" at bounding box center [1403, 470] width 16 height 16
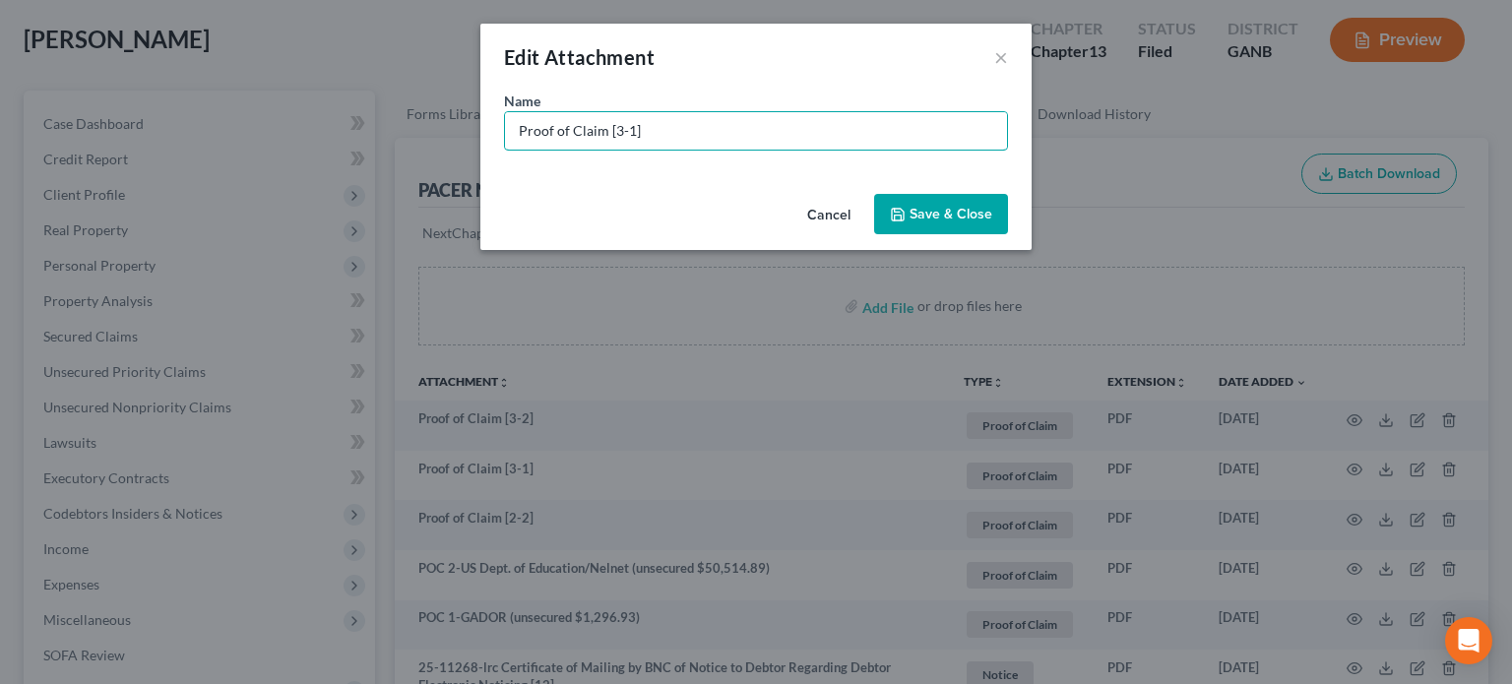
drag, startPoint x: 660, startPoint y: 135, endPoint x: 356, endPoint y: 74, distance: 310.2
click at [358, 74] on div "Edit Attachment × Name * Proof of Claim [3-1] Cancel Save & Close" at bounding box center [756, 342] width 1512 height 684
type input "POC 3-Regional Acceptance Corp (secured $27,704.69)"
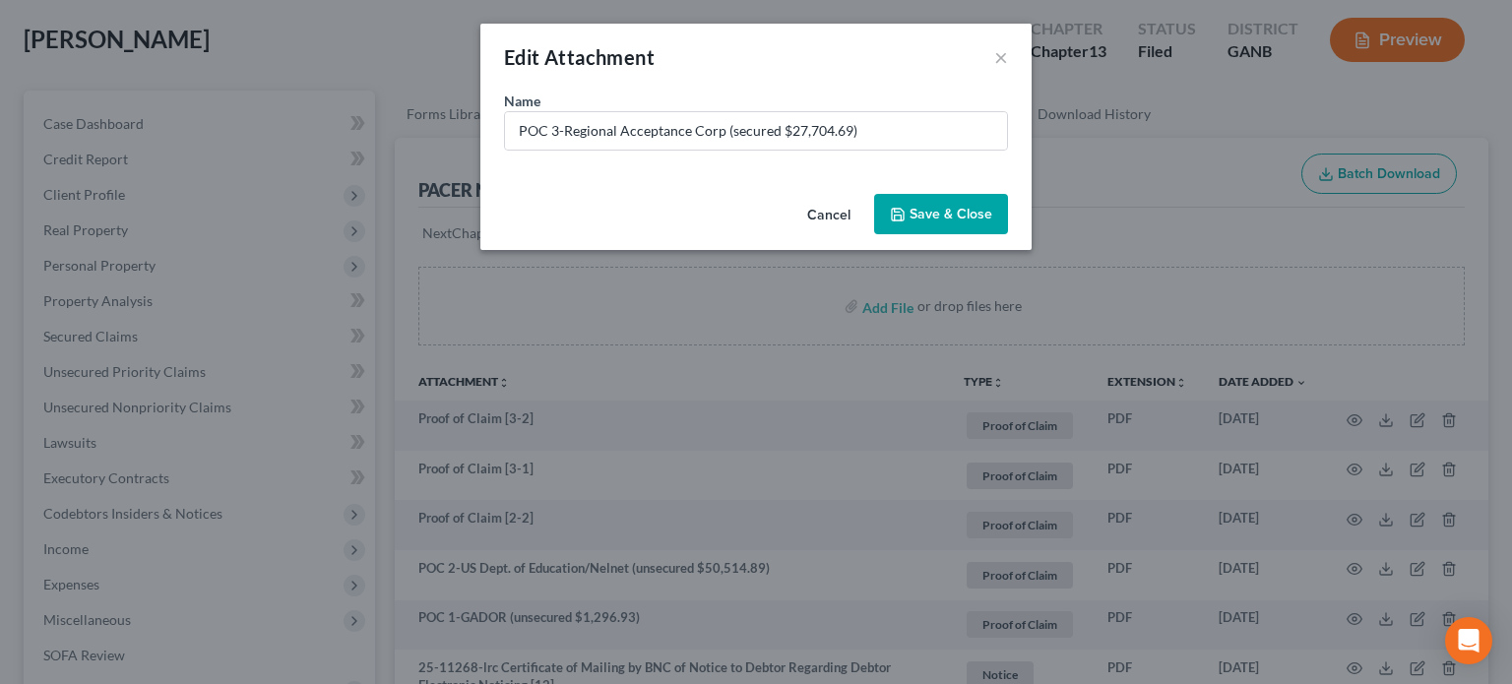
click at [943, 207] on span "Save & Close" at bounding box center [950, 214] width 83 height 17
